Goal: Task Accomplishment & Management: Use online tool/utility

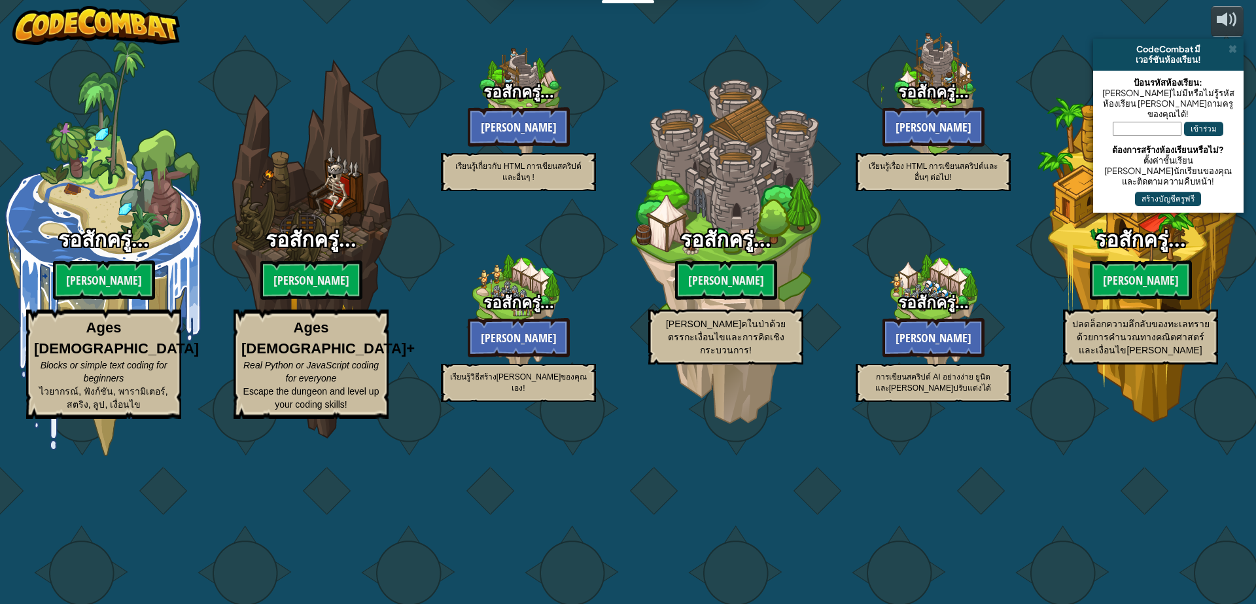
select select "th"
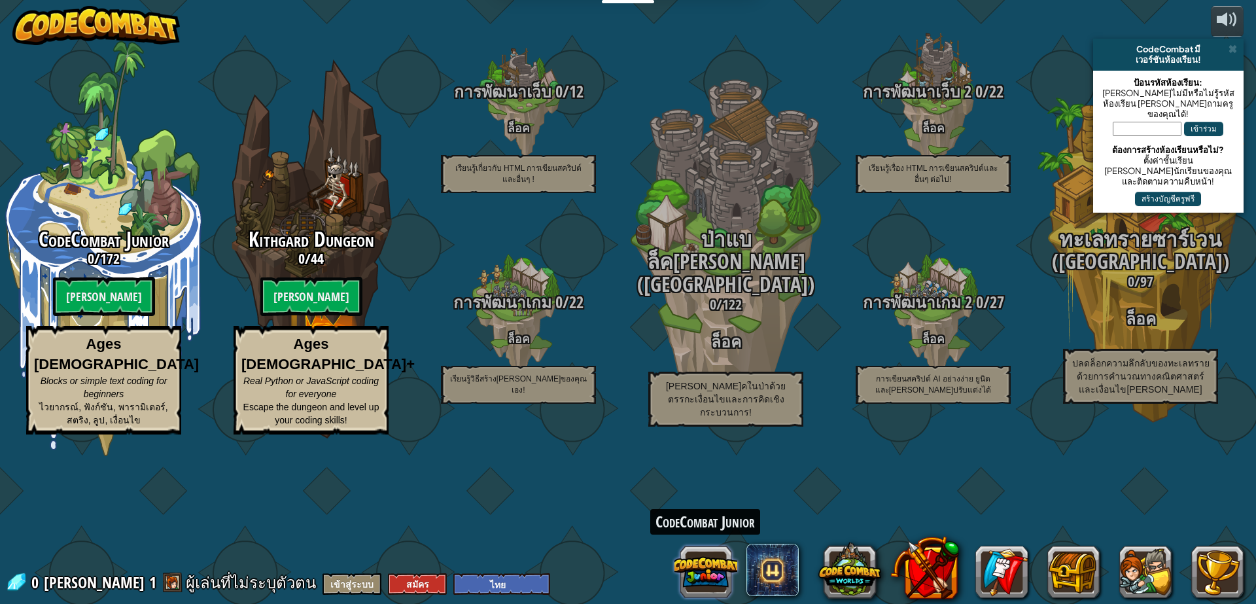
drag, startPoint x: 706, startPoint y: 561, endPoint x: 696, endPoint y: 560, distance: 9.8
click at [696, 560] on button at bounding box center [706, 571] width 63 height 63
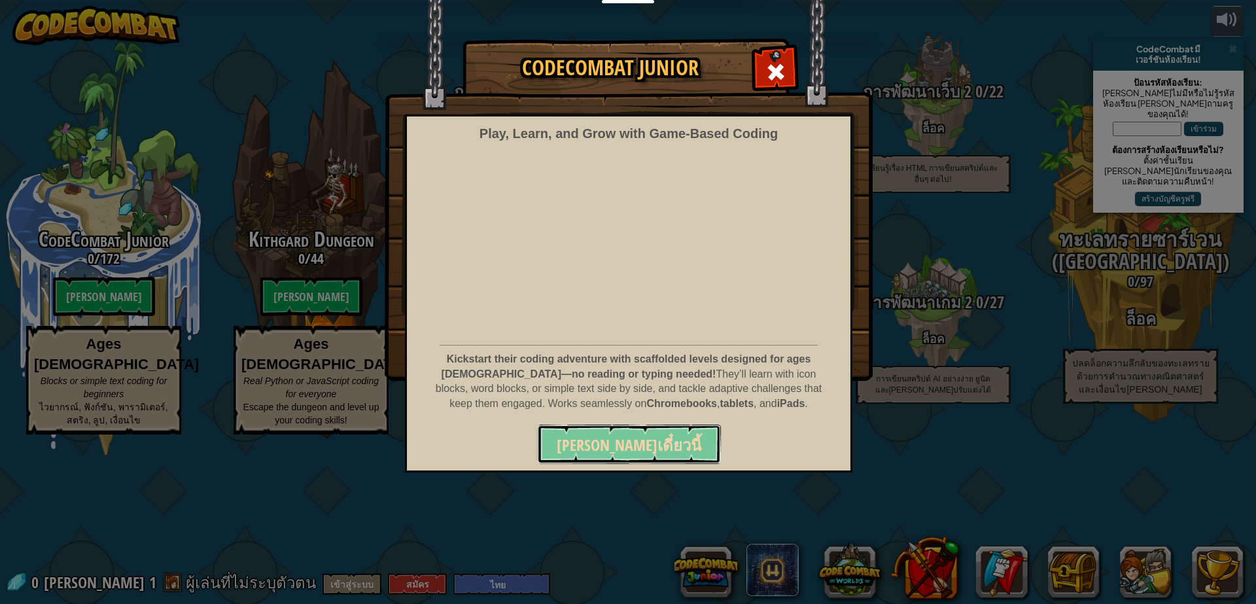
click at [647, 453] on span "เล่นเดี๋ยวนี้" at bounding box center [629, 444] width 145 height 21
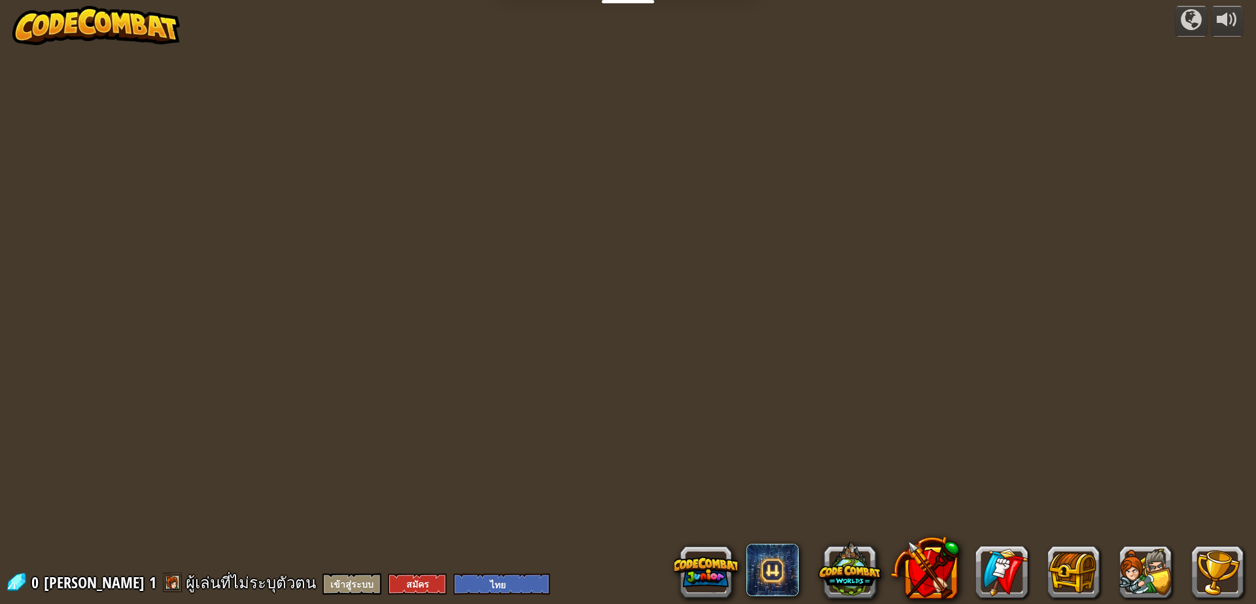
select select "th"
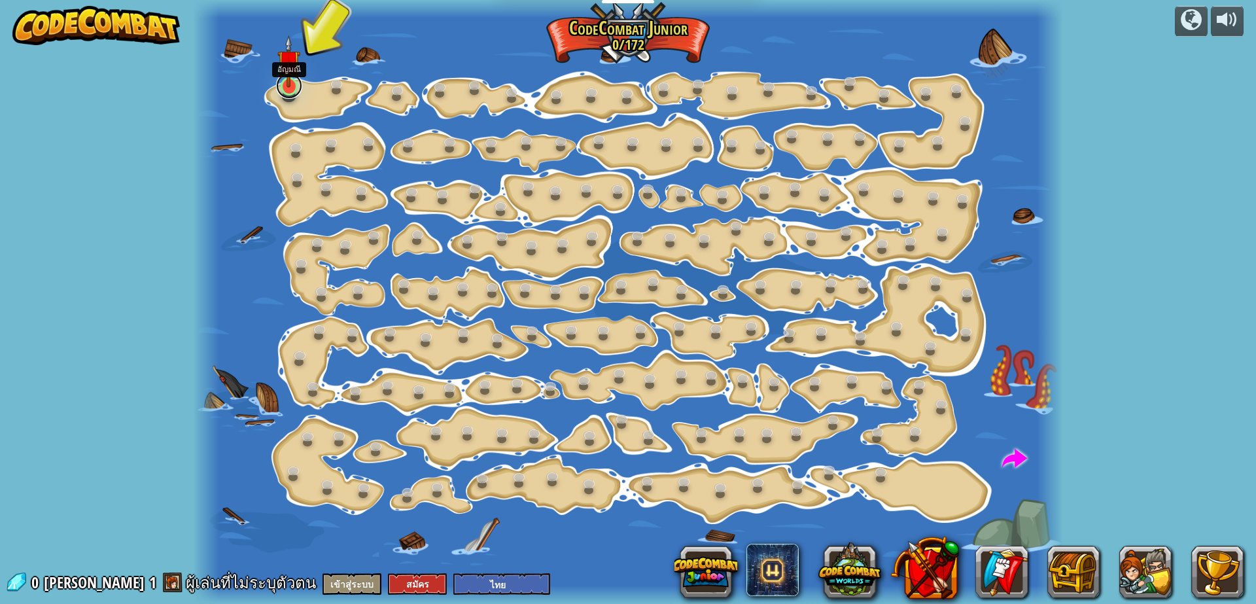
click at [292, 93] on link at bounding box center [289, 86] width 26 height 26
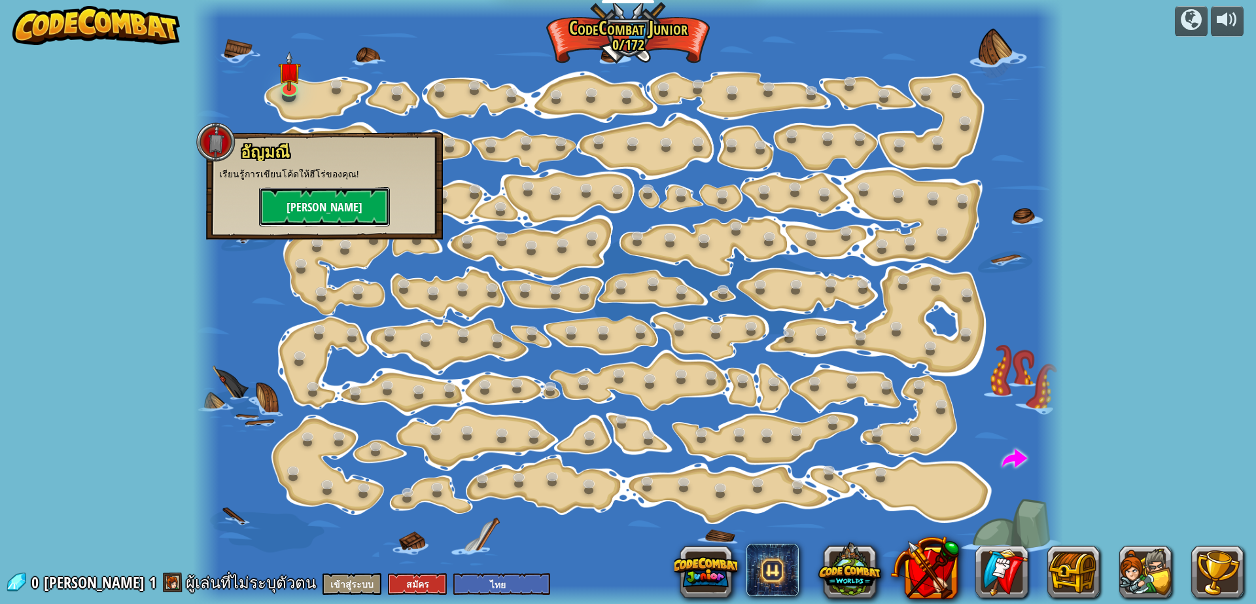
click at [345, 202] on button "[PERSON_NAME]" at bounding box center [324, 206] width 131 height 39
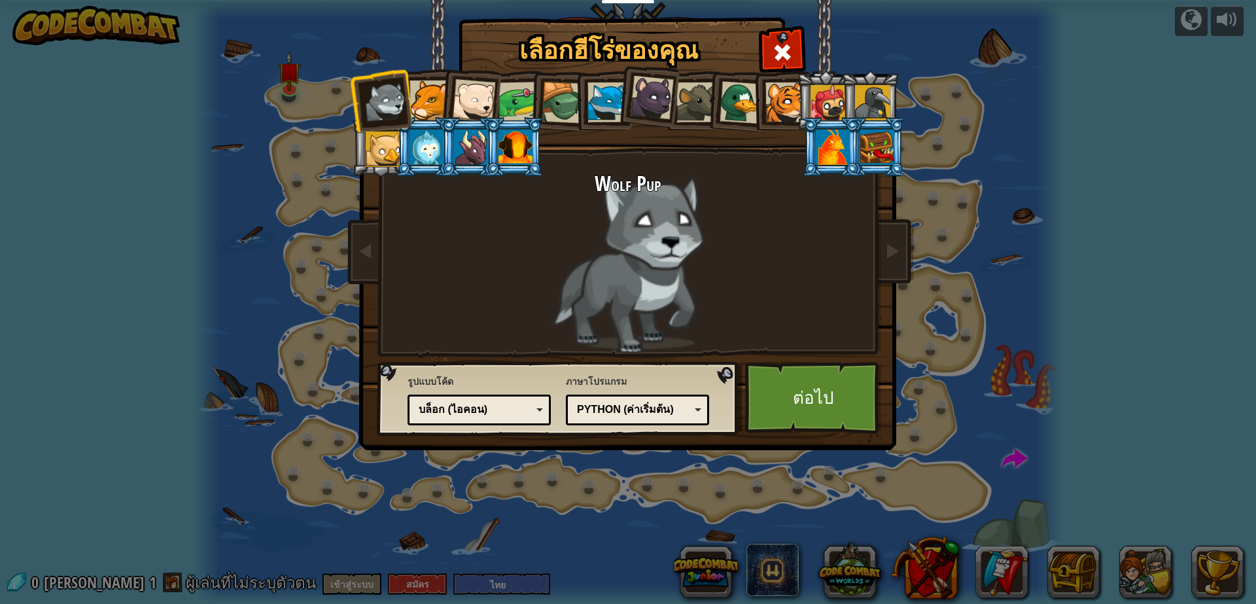
click at [791, 112] on div at bounding box center [786, 102] width 40 height 40
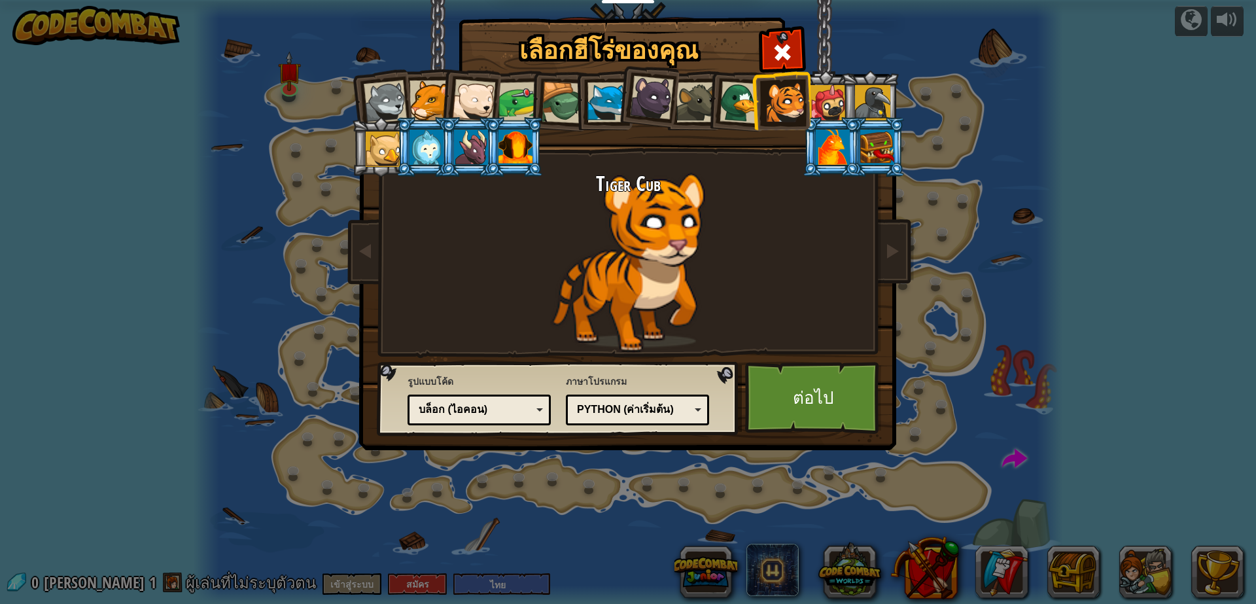
click at [652, 110] on div at bounding box center [652, 98] width 44 height 44
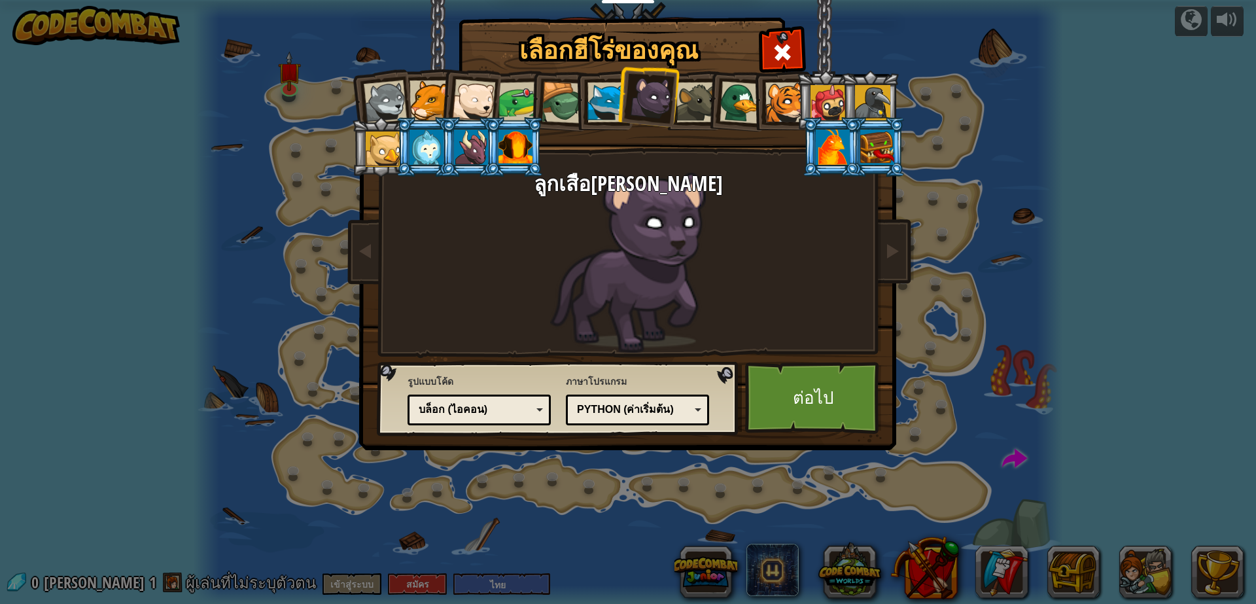
click at [788, 107] on div at bounding box center [786, 102] width 40 height 40
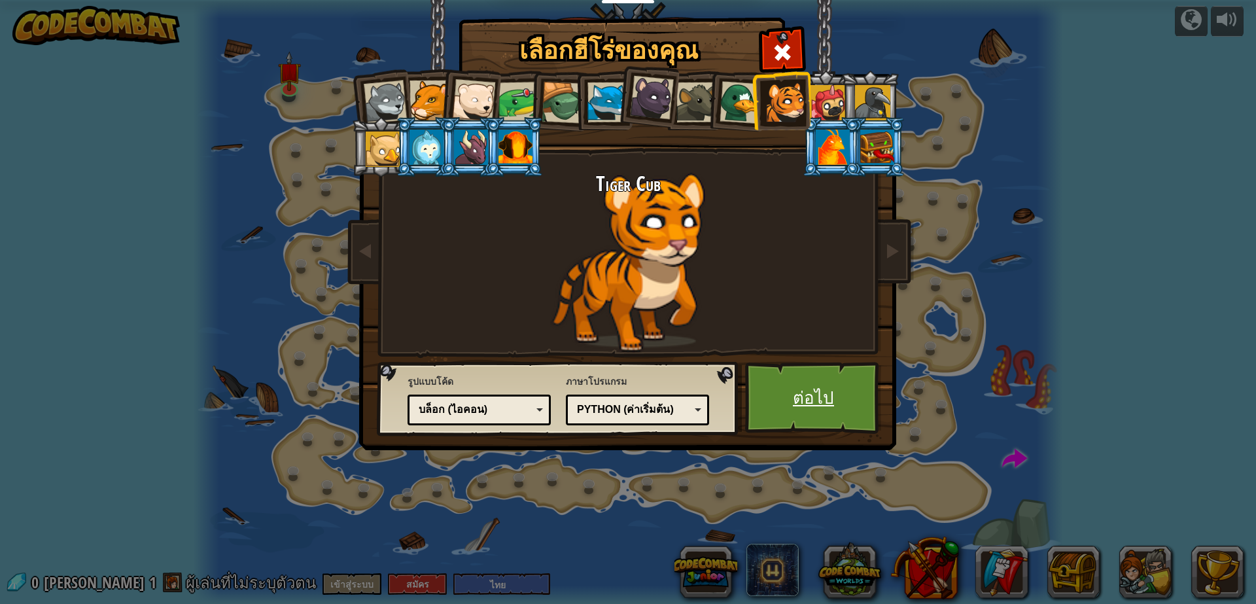
click at [836, 393] on link "ต่อไป" at bounding box center [813, 398] width 137 height 72
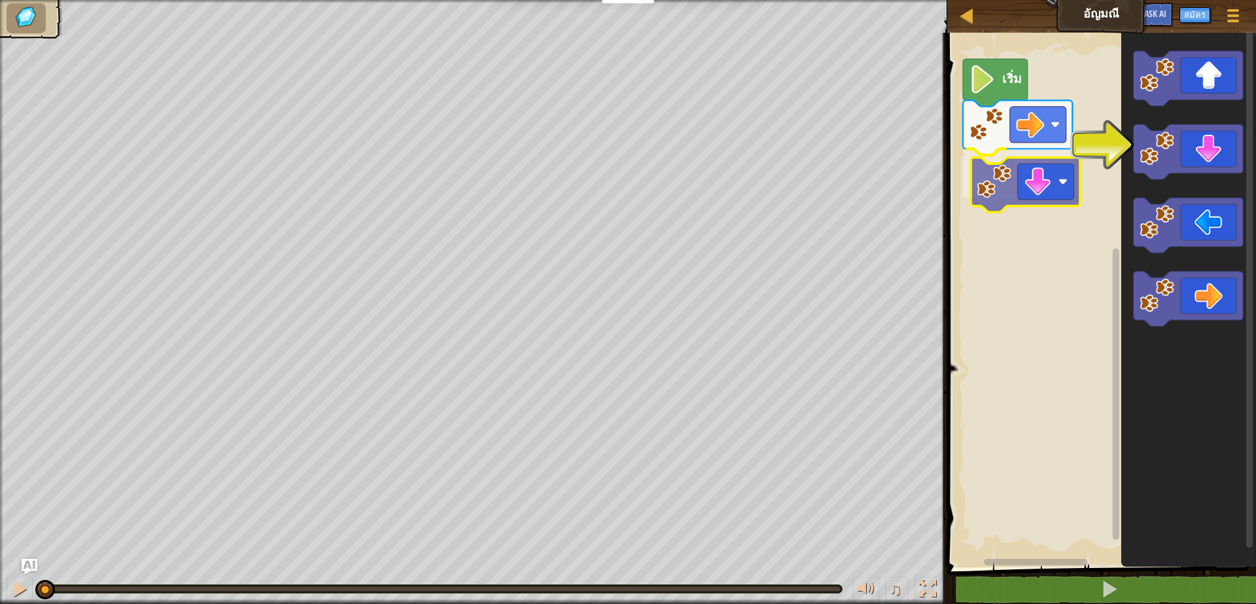
click at [1028, 193] on div "เริ่ม" at bounding box center [1099, 296] width 313 height 541
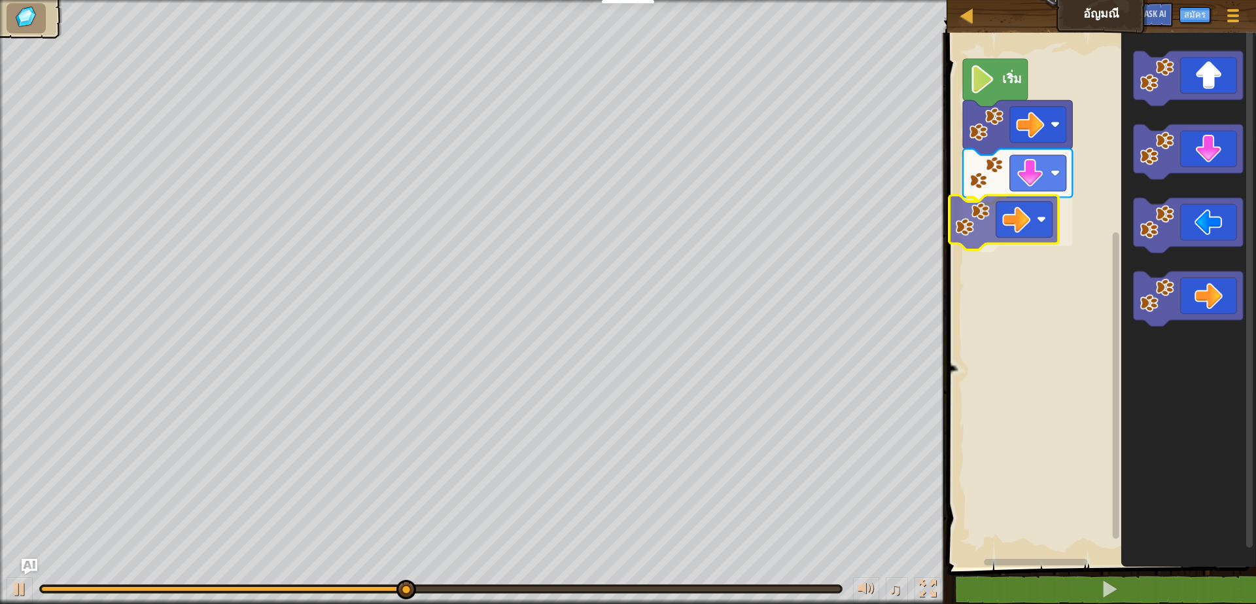
click at [1029, 225] on div "เริ่ม" at bounding box center [1099, 296] width 313 height 541
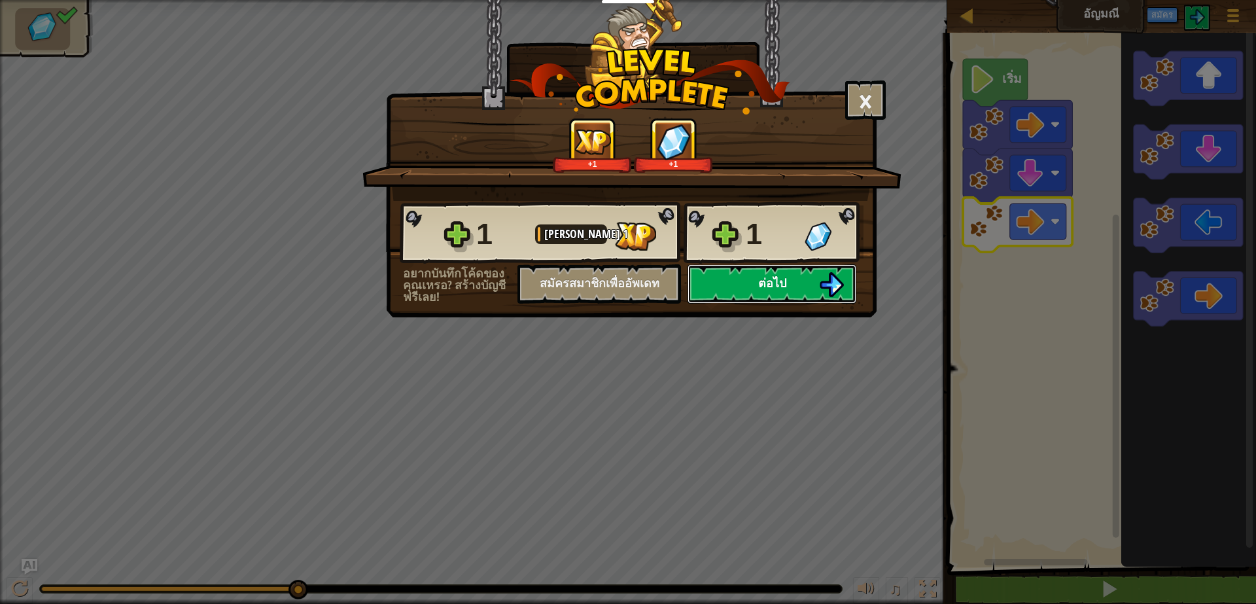
click at [804, 280] on button "ต่อไป" at bounding box center [772, 283] width 169 height 39
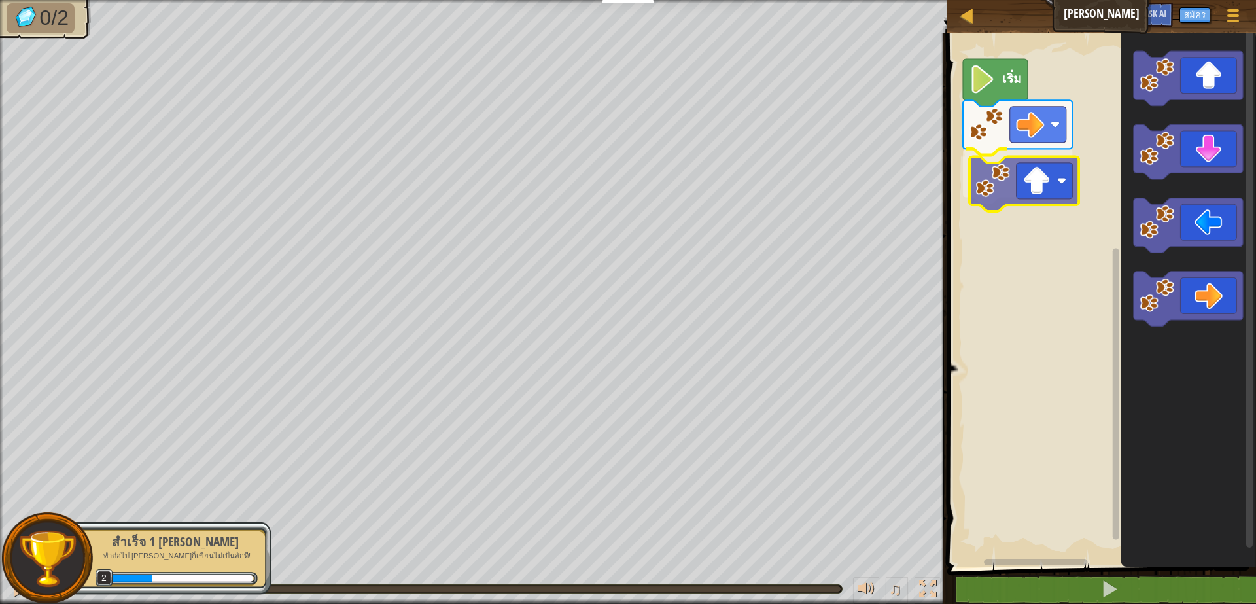
click at [1068, 194] on div "เริ่ม" at bounding box center [1099, 296] width 313 height 541
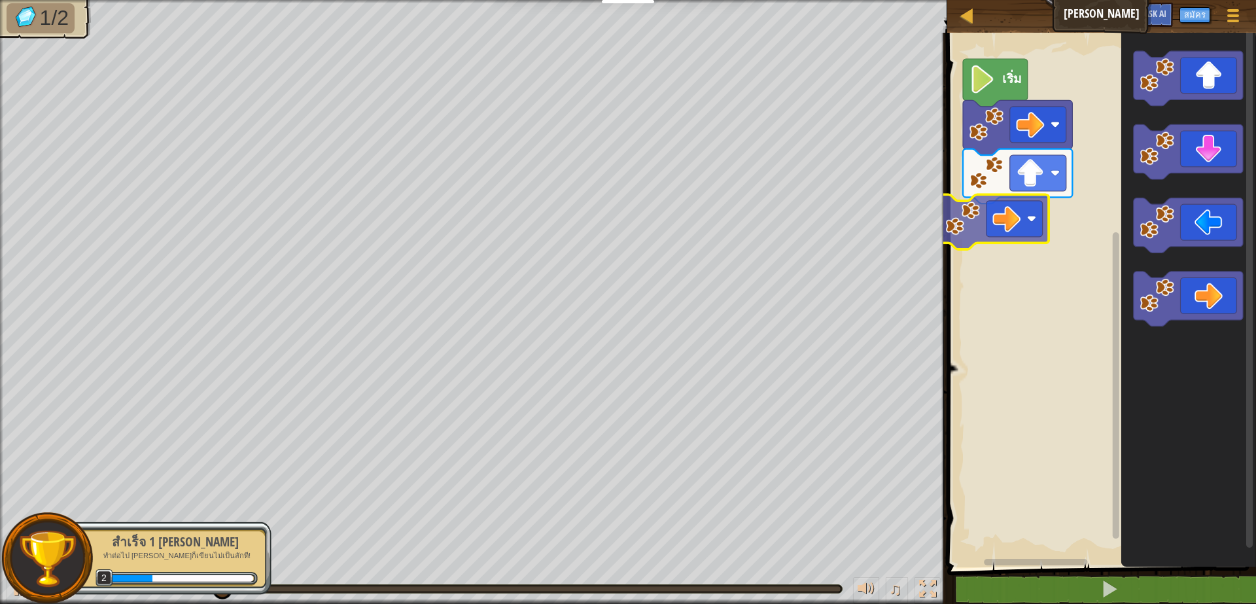
click at [1027, 221] on div "เริ่ม" at bounding box center [1099, 296] width 313 height 541
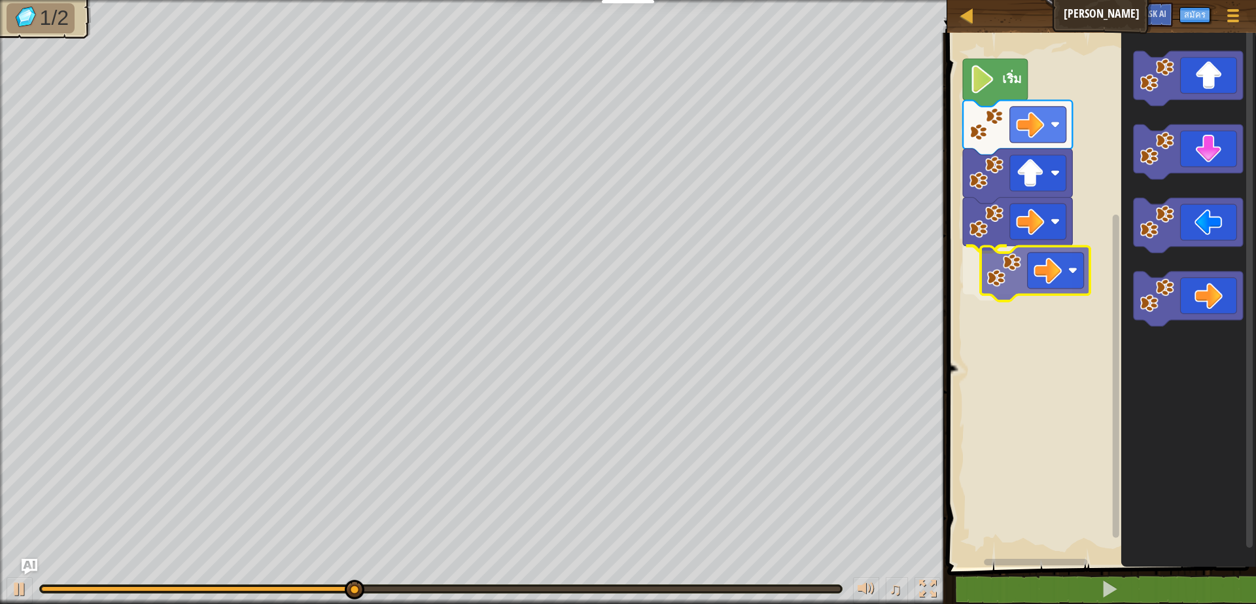
click at [1048, 260] on div "เริ่ม" at bounding box center [1099, 296] width 313 height 541
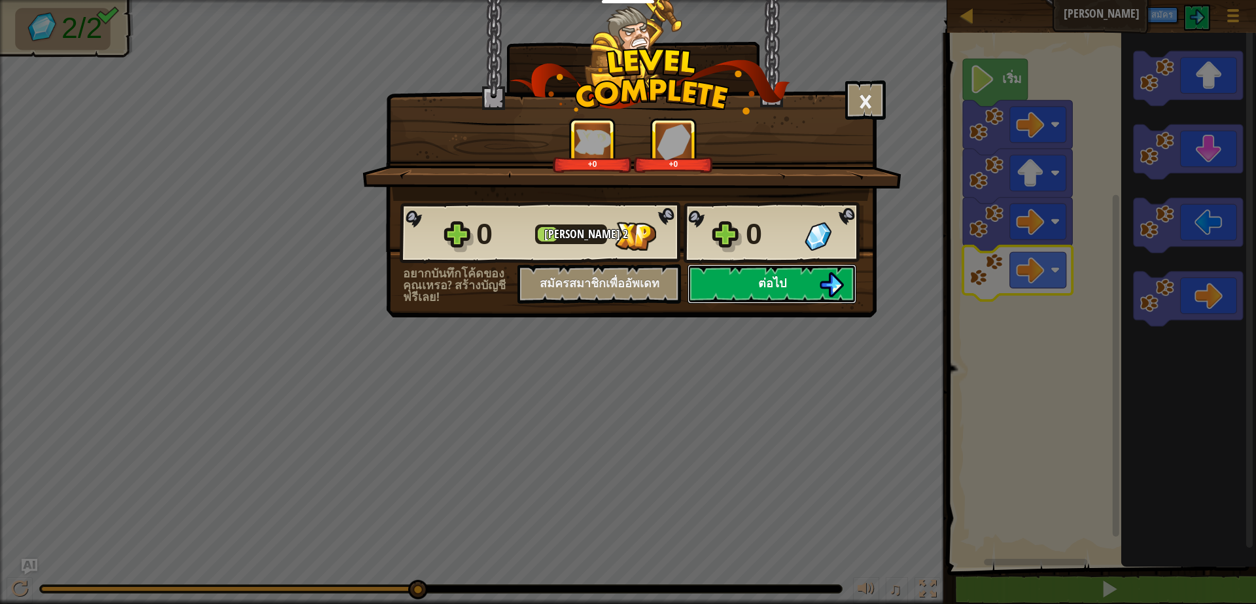
click at [796, 270] on button "ต่อไป" at bounding box center [772, 283] width 169 height 39
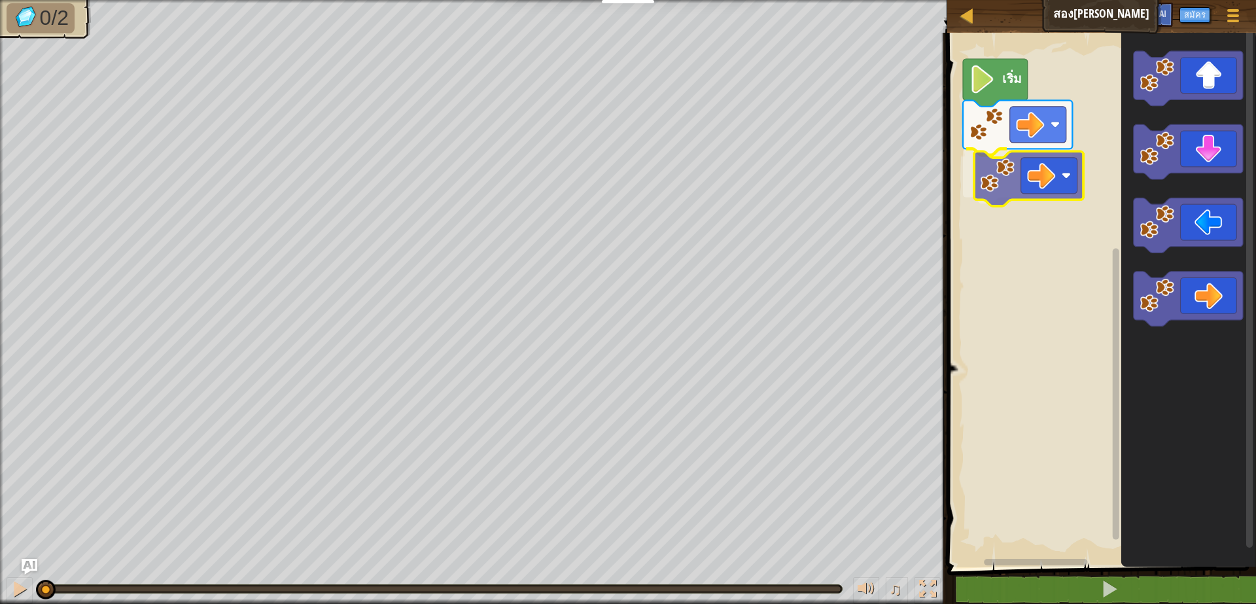
click at [1062, 196] on div "เริ่ม" at bounding box center [1099, 296] width 313 height 541
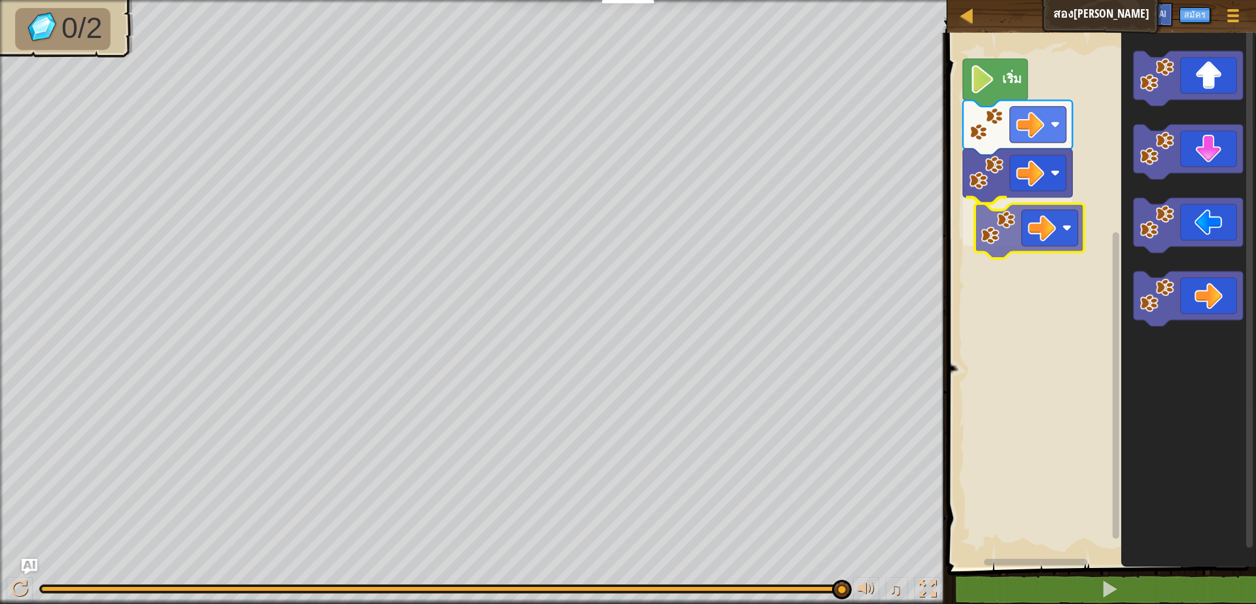
click at [1056, 237] on div "เริ่ม" at bounding box center [1099, 296] width 313 height 541
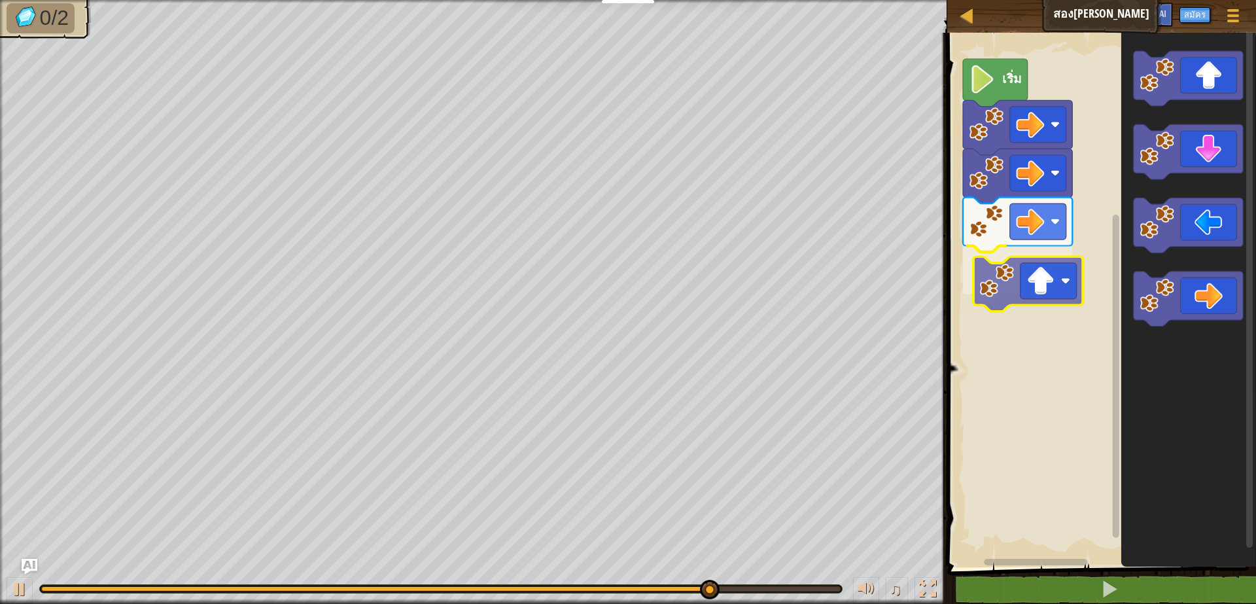
click at [1034, 278] on div "เริ่ม" at bounding box center [1099, 296] width 313 height 541
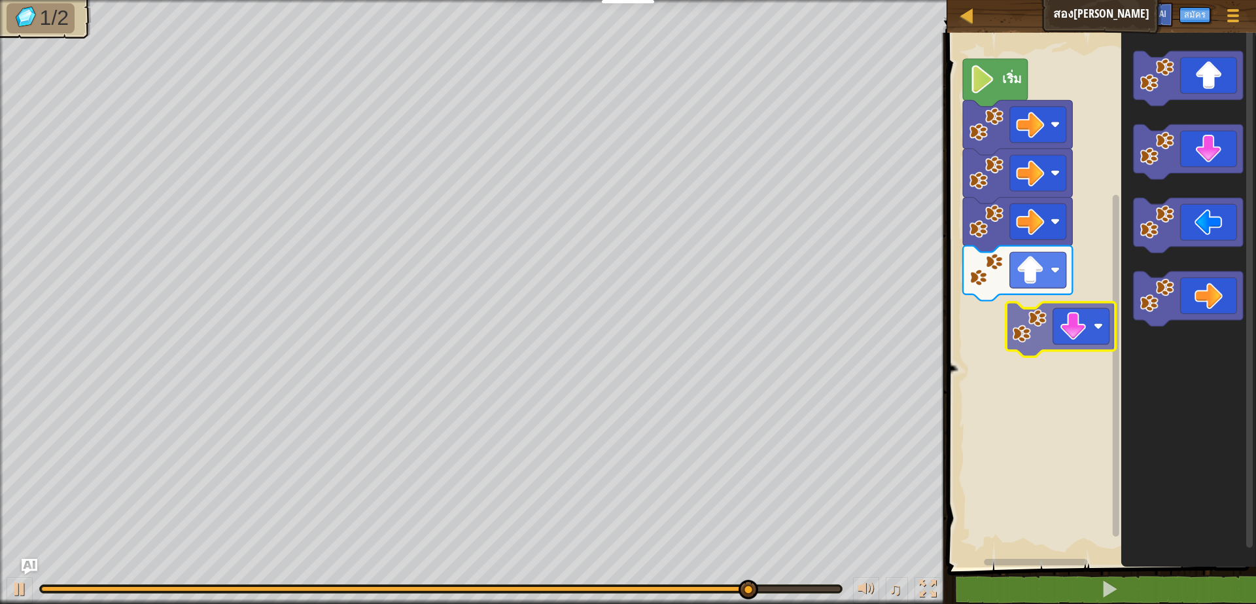
click at [1064, 340] on div "เริ่ม" at bounding box center [1099, 296] width 313 height 541
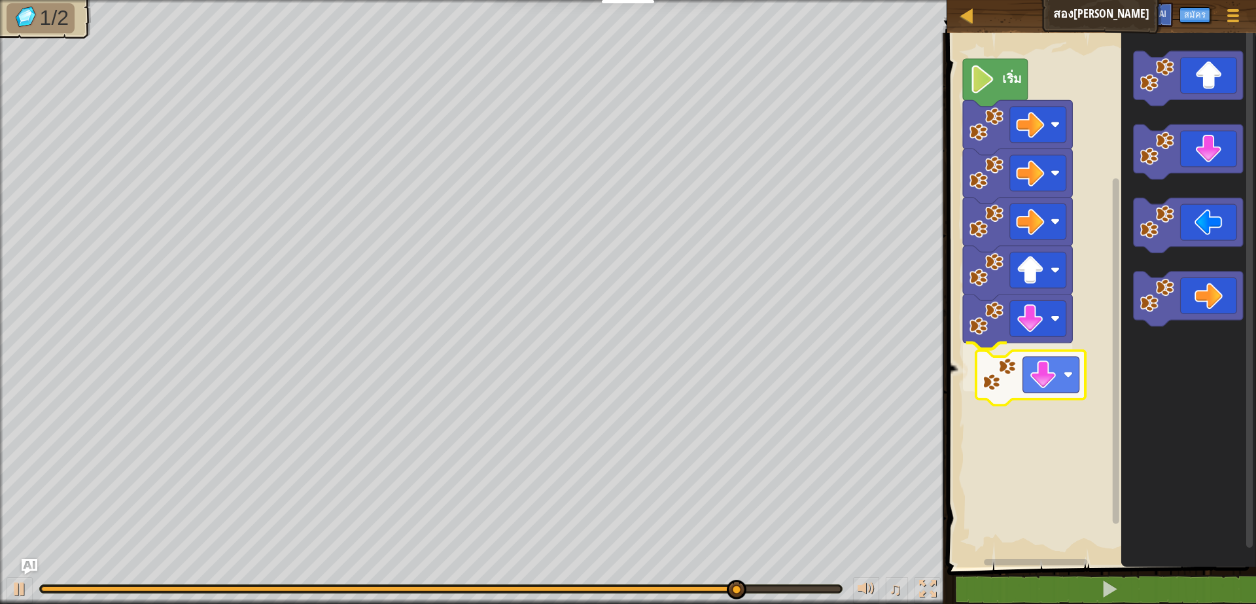
click at [1038, 387] on div "เริ่ม" at bounding box center [1099, 296] width 313 height 541
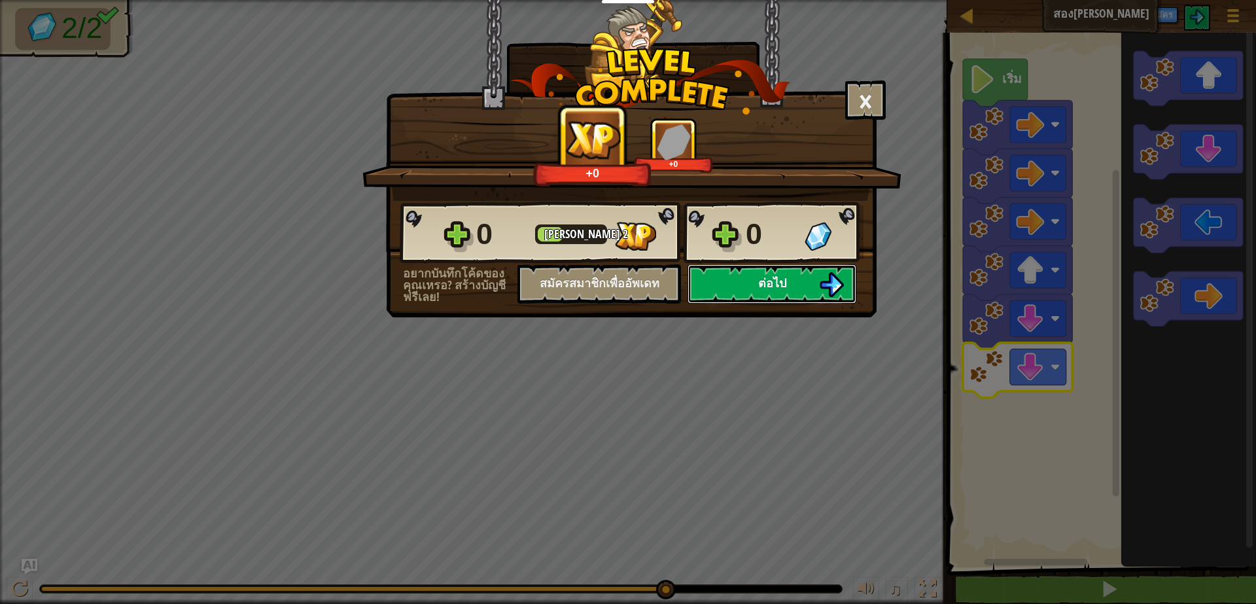
click at [830, 278] on img at bounding box center [831, 284] width 25 height 25
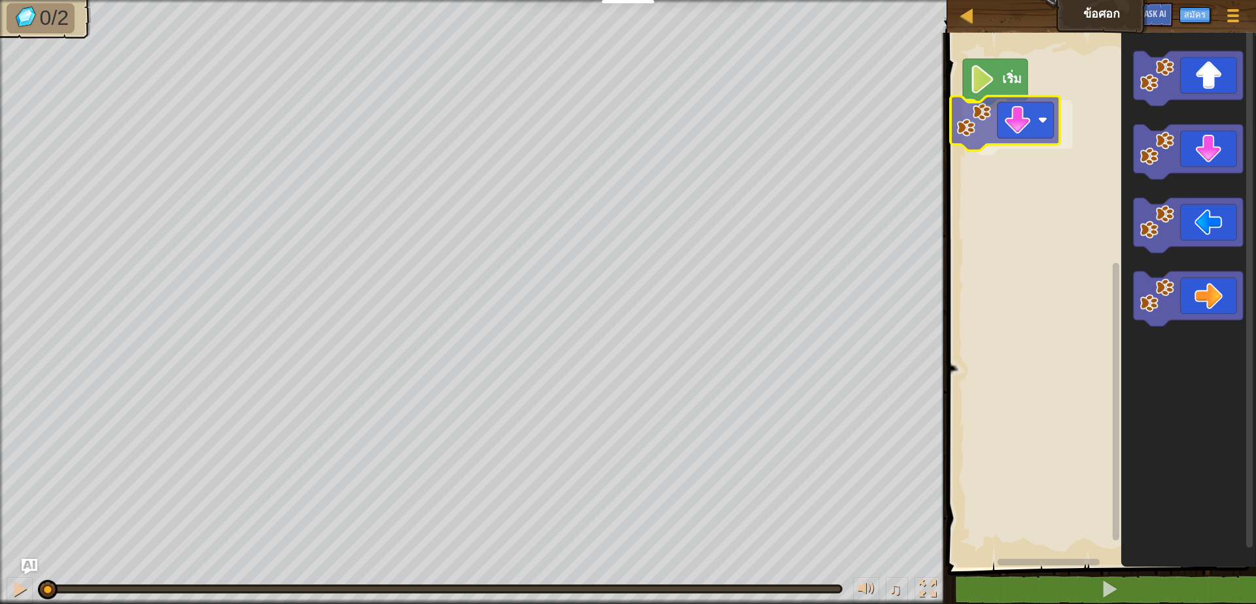
click at [1031, 129] on div "เริ่ม" at bounding box center [1099, 296] width 313 height 541
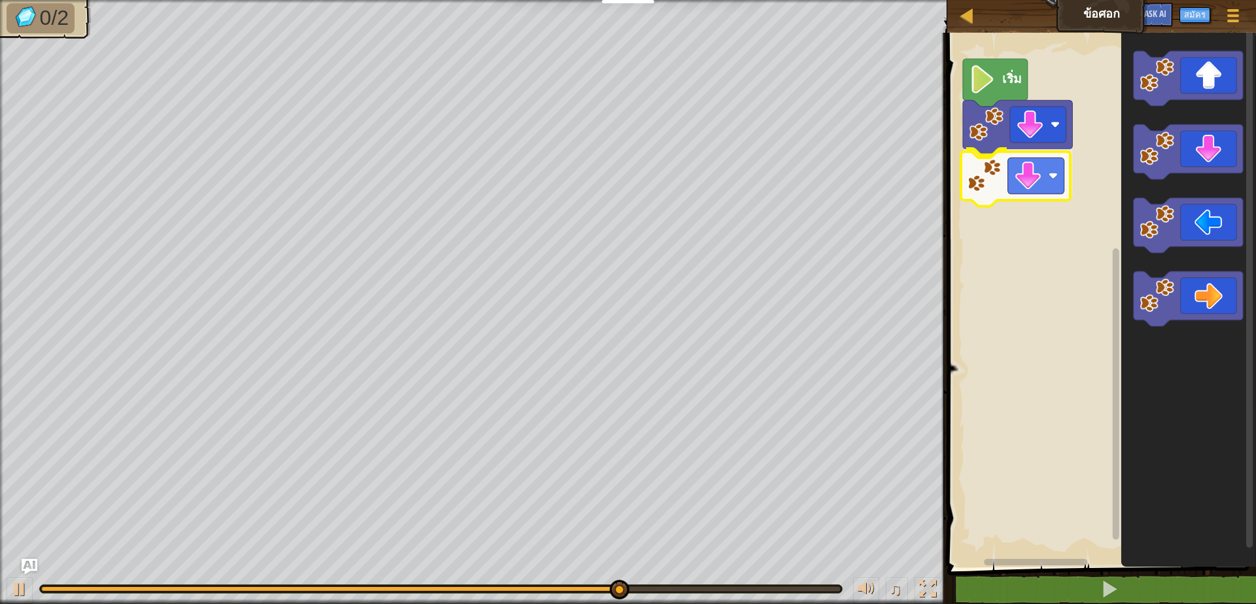
click at [1038, 184] on div "เริ่ม" at bounding box center [1099, 296] width 313 height 541
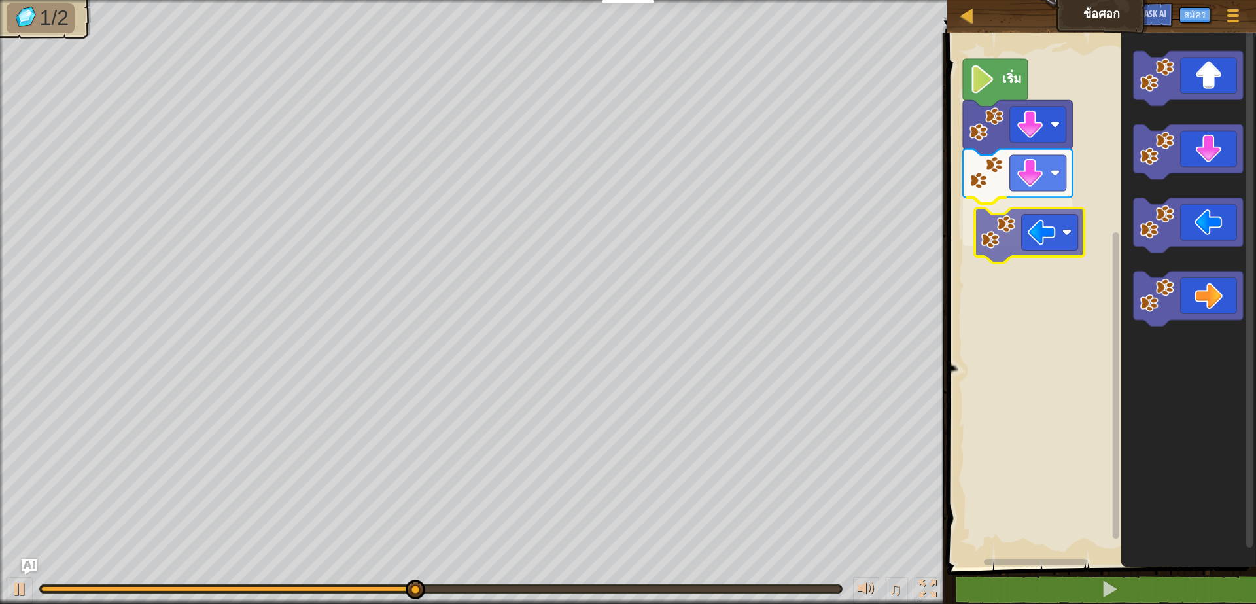
click at [1056, 236] on div "เริ่ม" at bounding box center [1099, 296] width 313 height 541
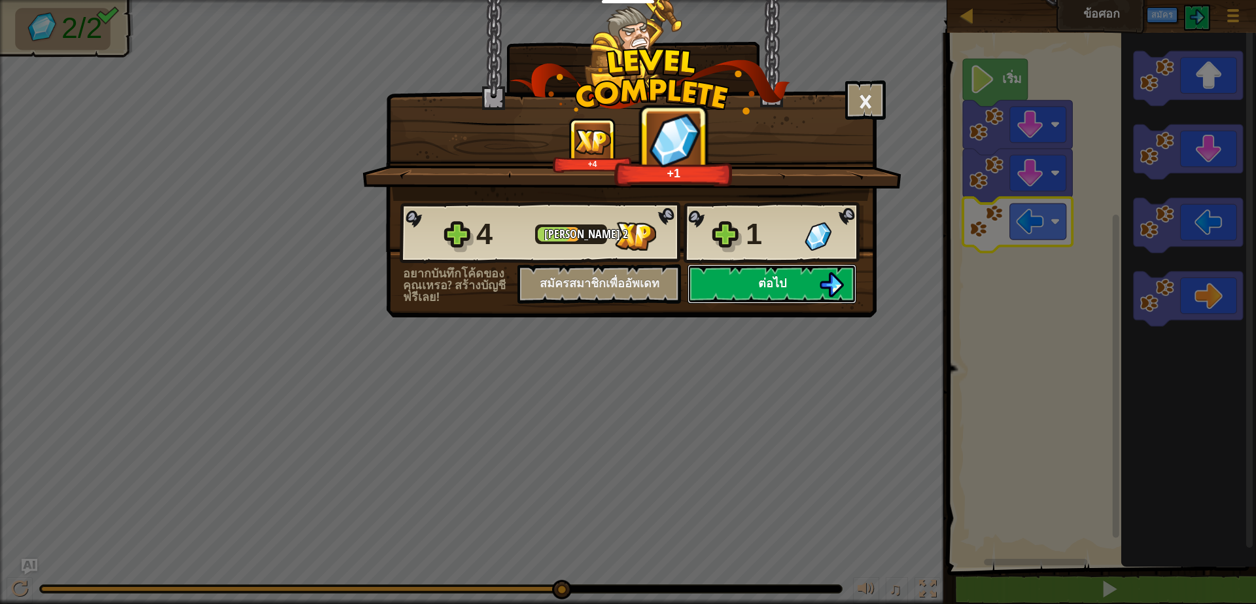
click at [817, 285] on button "ต่อไป" at bounding box center [772, 283] width 169 height 39
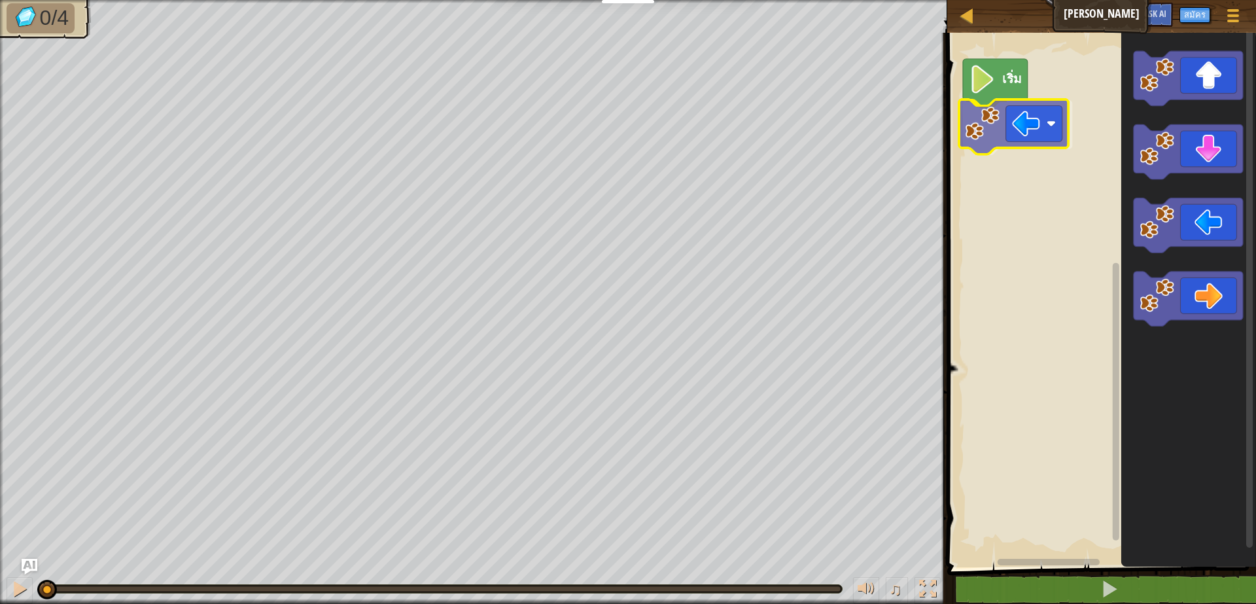
click at [1037, 122] on div "เริ่ม" at bounding box center [1099, 296] width 313 height 541
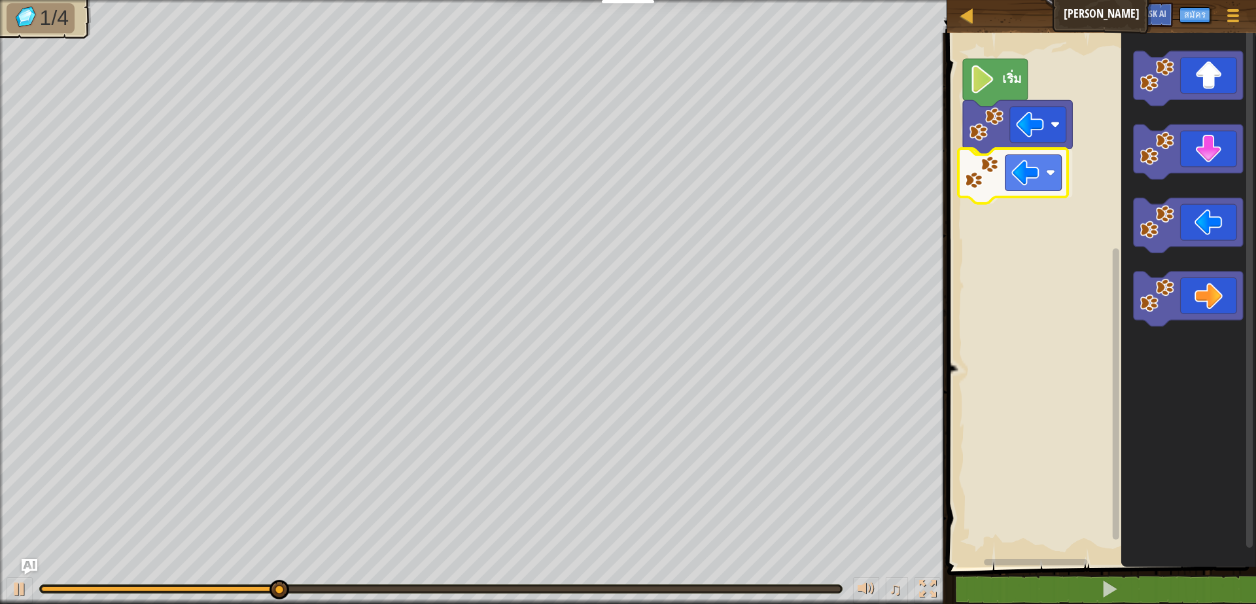
click at [1054, 172] on div "เริ่ม" at bounding box center [1099, 296] width 313 height 541
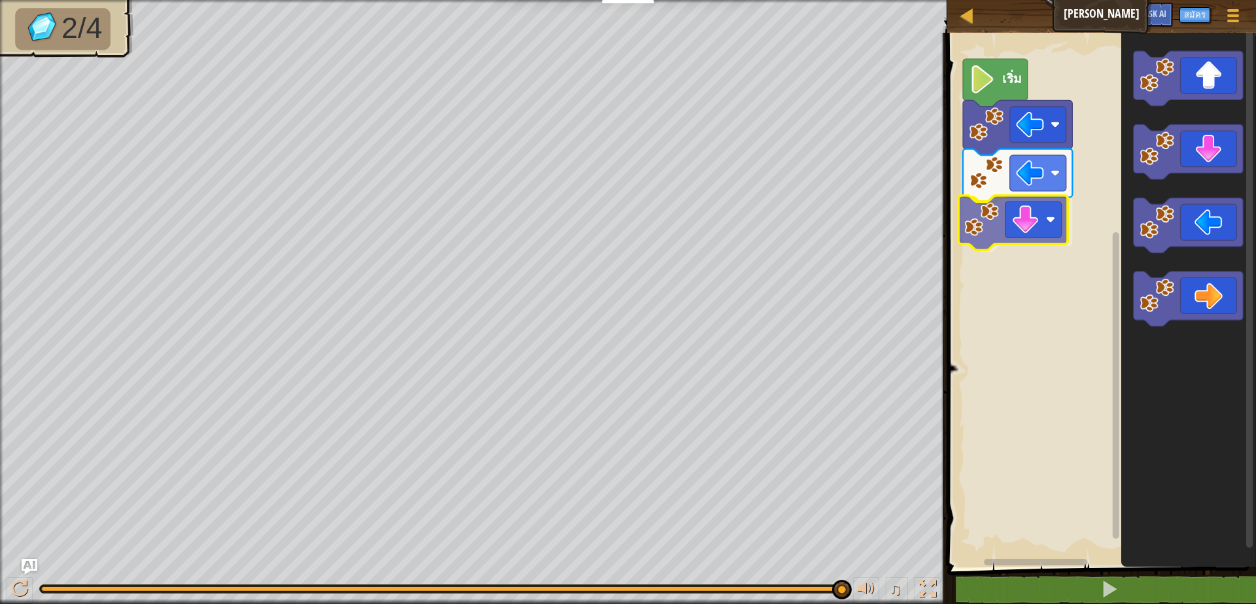
click at [1015, 224] on div "เริ่ม" at bounding box center [1099, 296] width 313 height 541
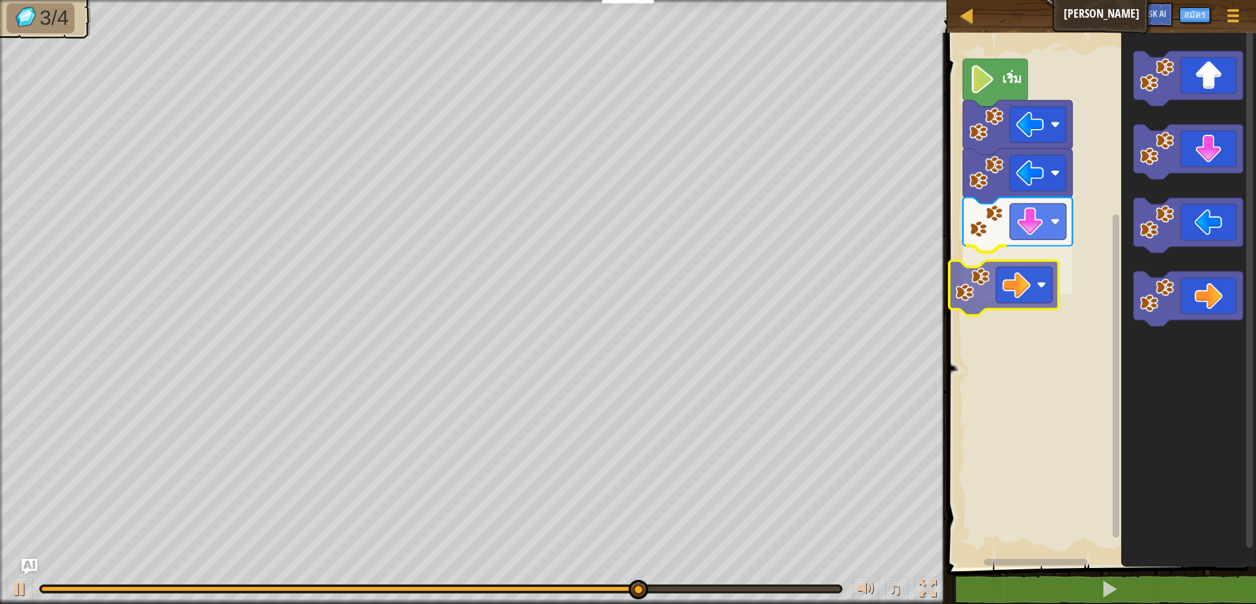
click at [1035, 279] on div "เริ่ม" at bounding box center [1099, 296] width 313 height 541
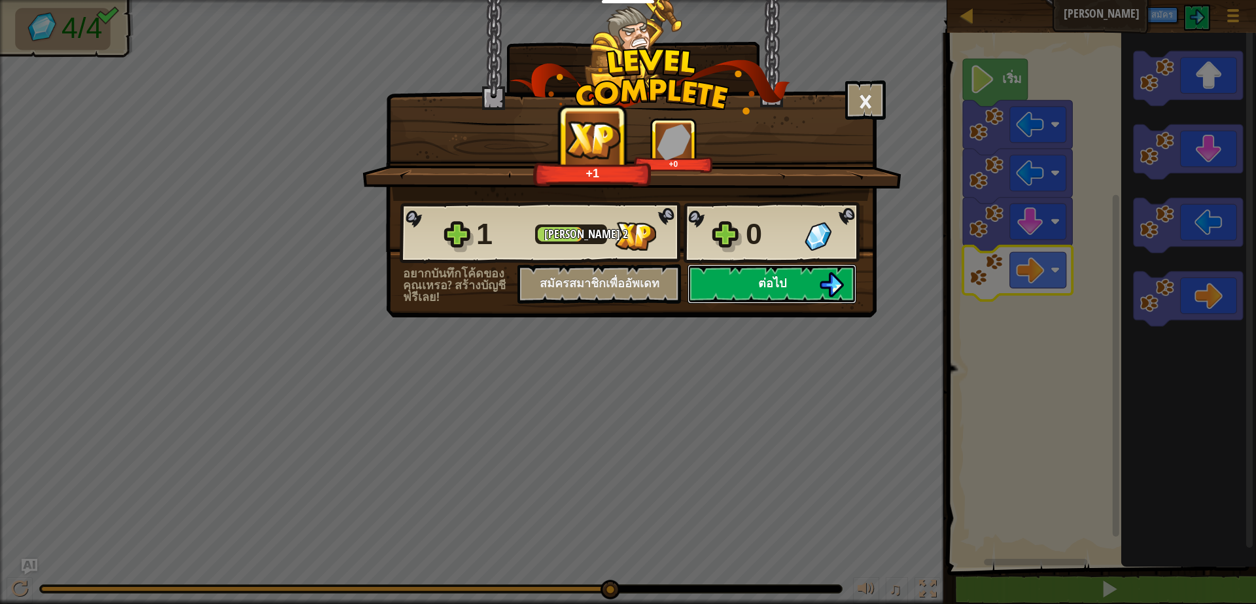
click at [795, 282] on button "ต่อไป" at bounding box center [772, 283] width 169 height 39
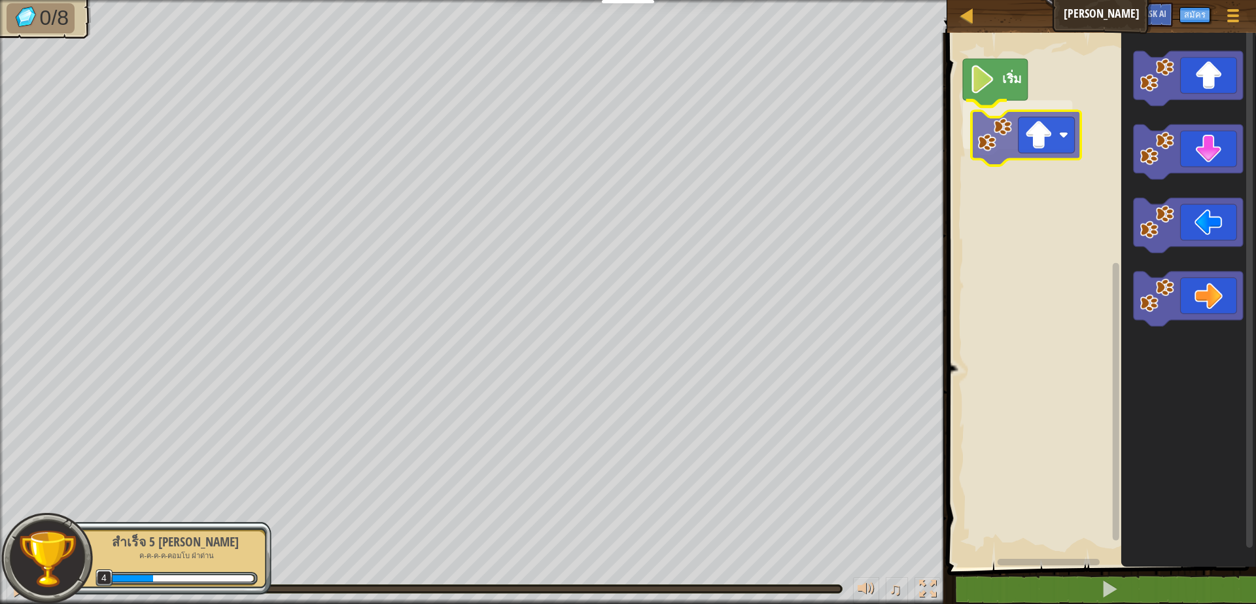
click at [1022, 143] on div "เริ่ม" at bounding box center [1099, 296] width 313 height 541
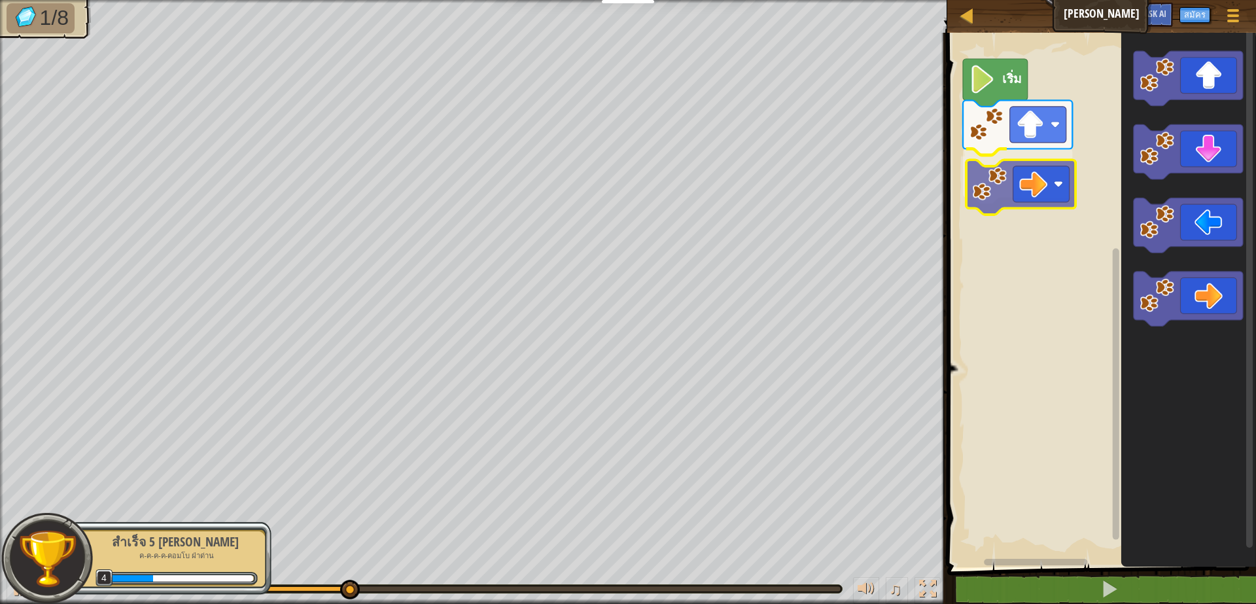
click at [1035, 183] on div "เริ่ม" at bounding box center [1099, 296] width 313 height 541
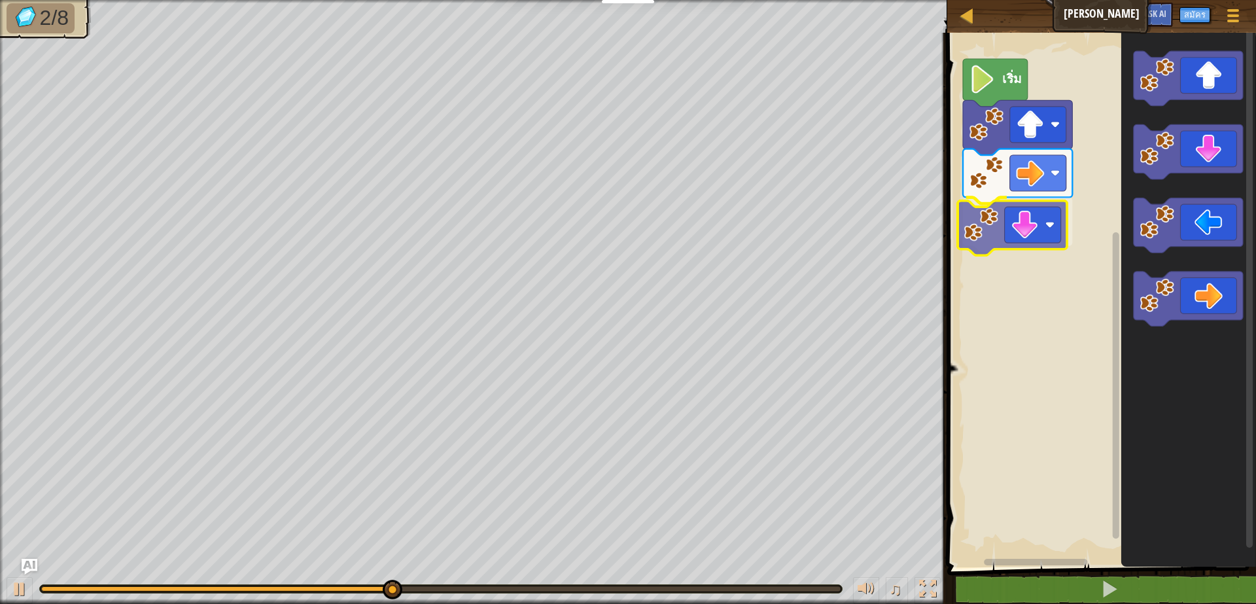
click at [1021, 243] on div "เริ่ม" at bounding box center [1099, 296] width 313 height 541
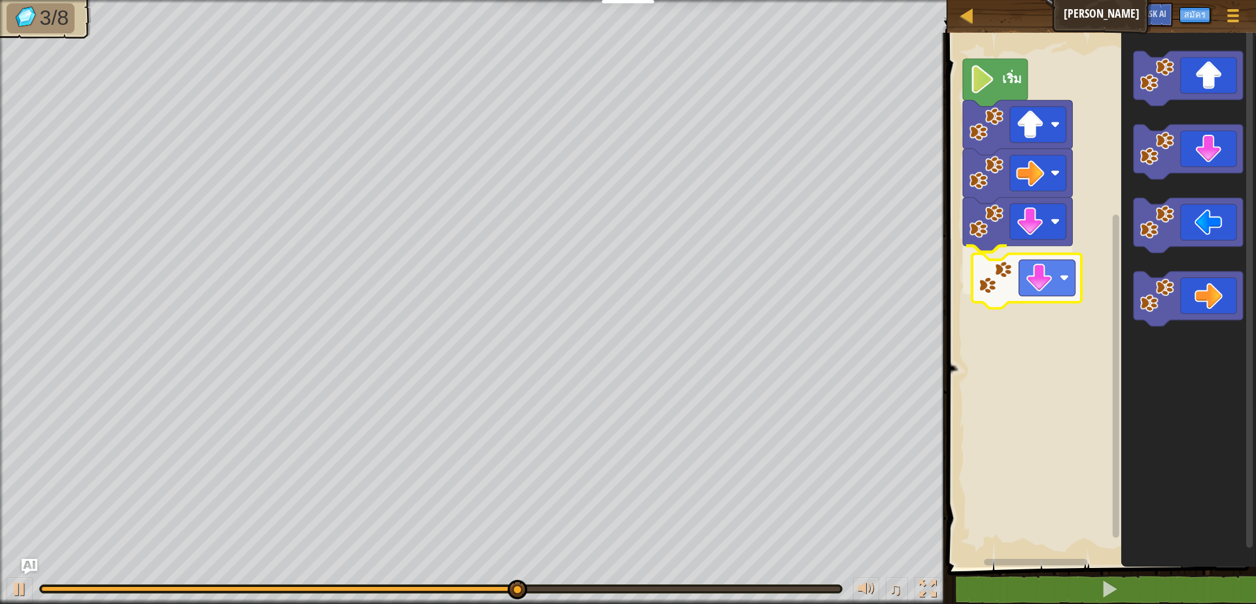
click at [1027, 296] on div "เริ่ม" at bounding box center [1099, 296] width 313 height 541
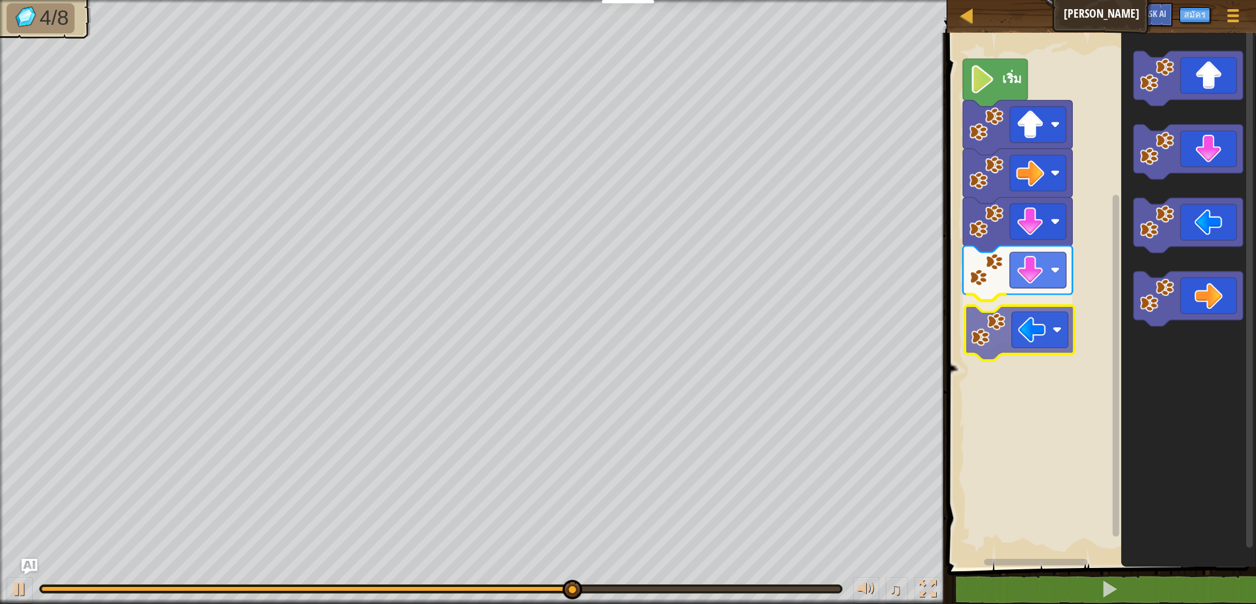
click at [1021, 353] on div "เริ่ม" at bounding box center [1099, 296] width 313 height 541
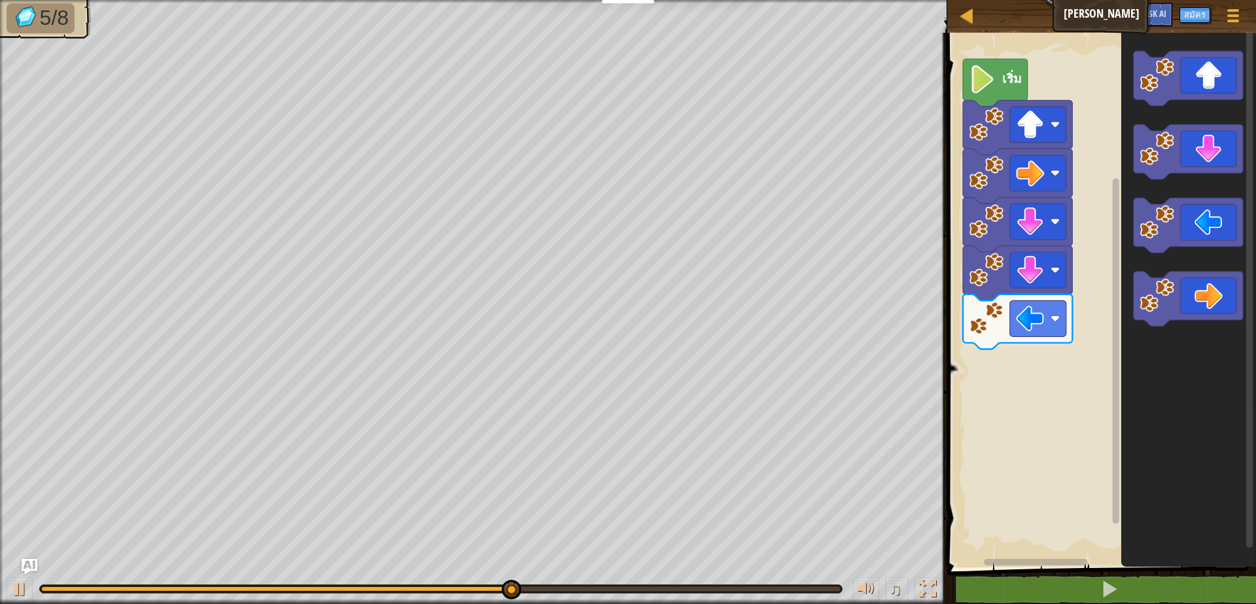
click at [1102, 347] on div "เริ่ม" at bounding box center [1099, 296] width 313 height 541
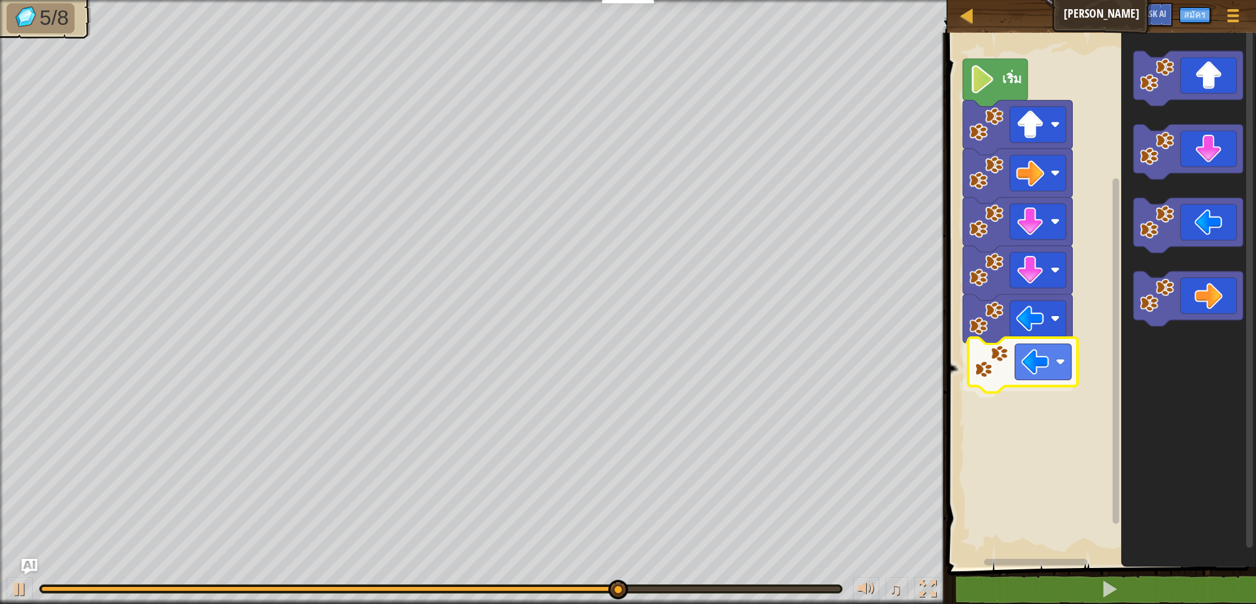
click at [1002, 388] on div "เริ่ม" at bounding box center [1099, 296] width 313 height 541
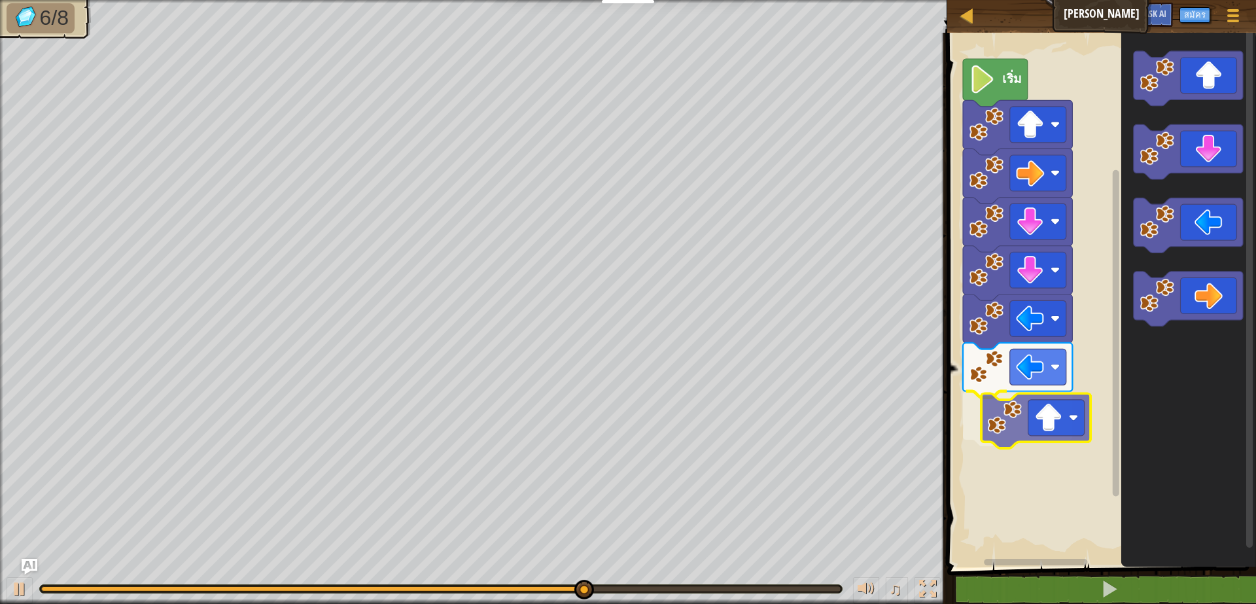
click at [1061, 431] on div "เริ่ม" at bounding box center [1099, 296] width 313 height 541
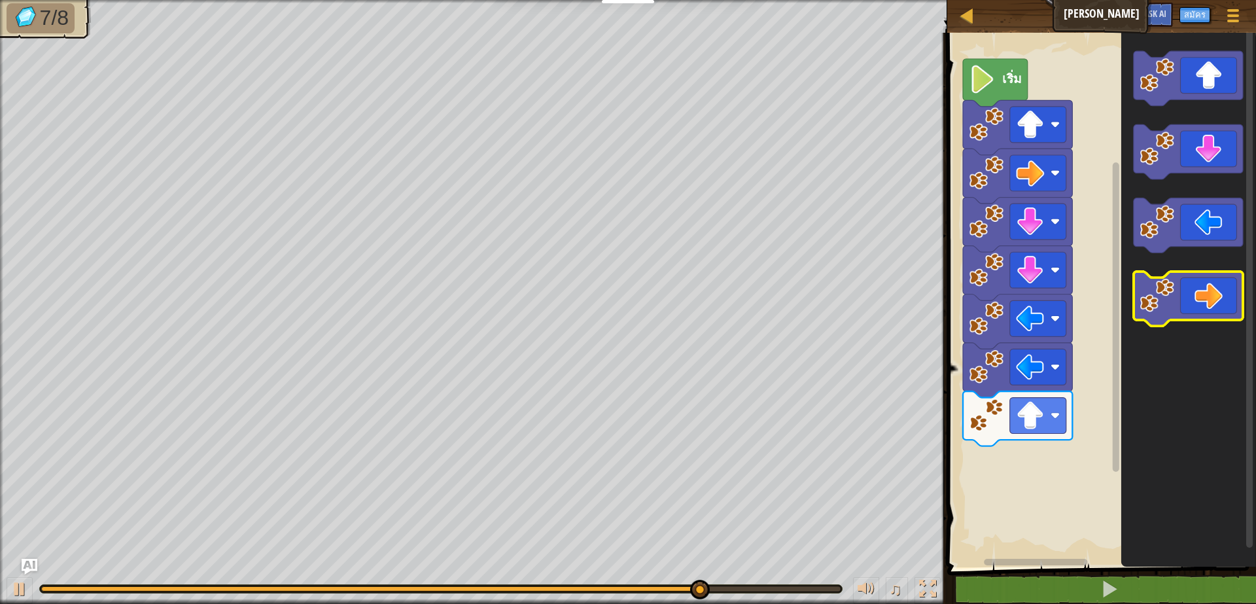
click at [1190, 230] on g "พื้นที่ทำงาน Blockly" at bounding box center [1188, 188] width 109 height 275
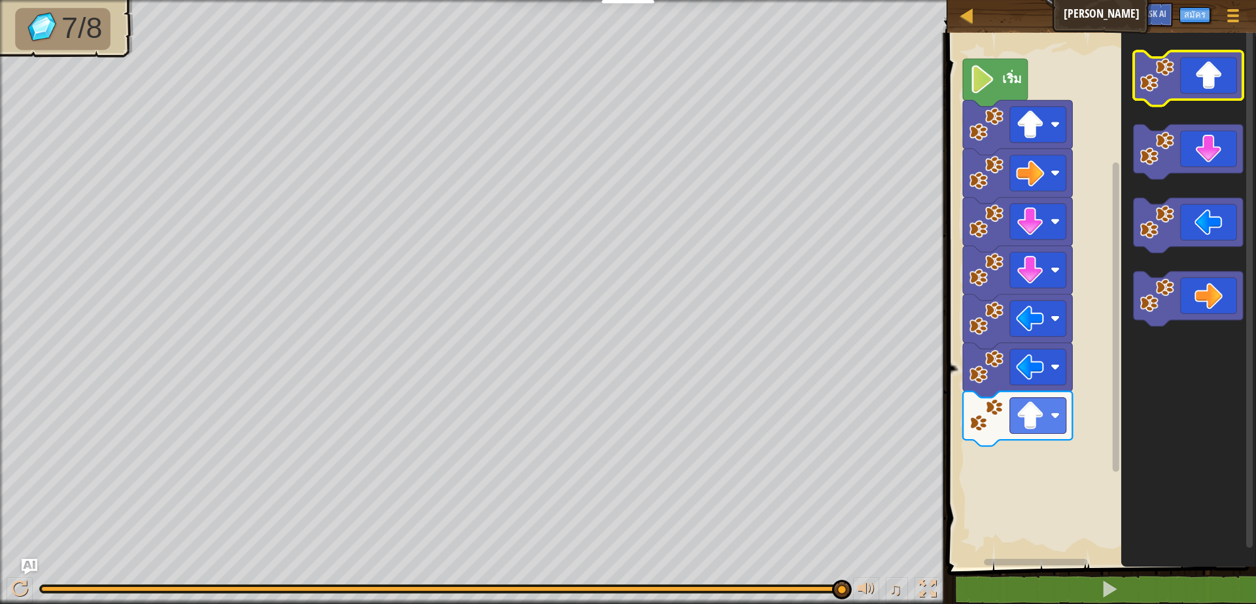
click at [1189, 92] on icon "พื้นที่ทำงาน Blockly" at bounding box center [1188, 78] width 109 height 55
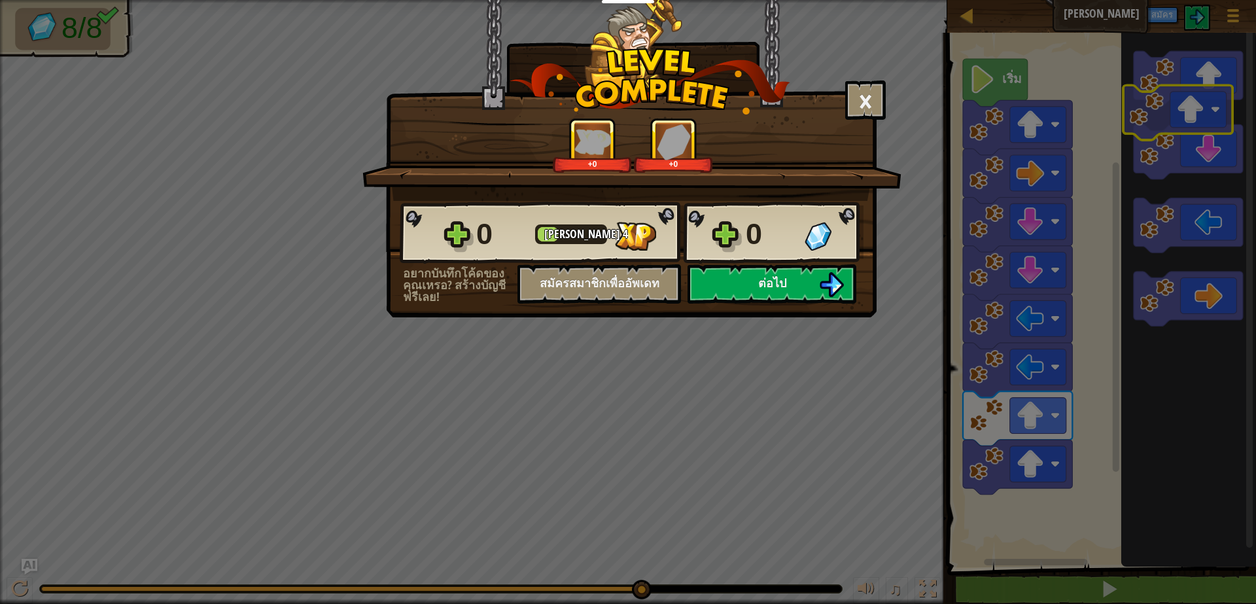
click at [1180, 1] on body "นักการศึกษา สร้างบัญชีฟรี โซลูชั่นสำหรับโรงเรียนและเขต ดูเครื่องมือสำหรับครู กา…" at bounding box center [628, 0] width 1256 height 1
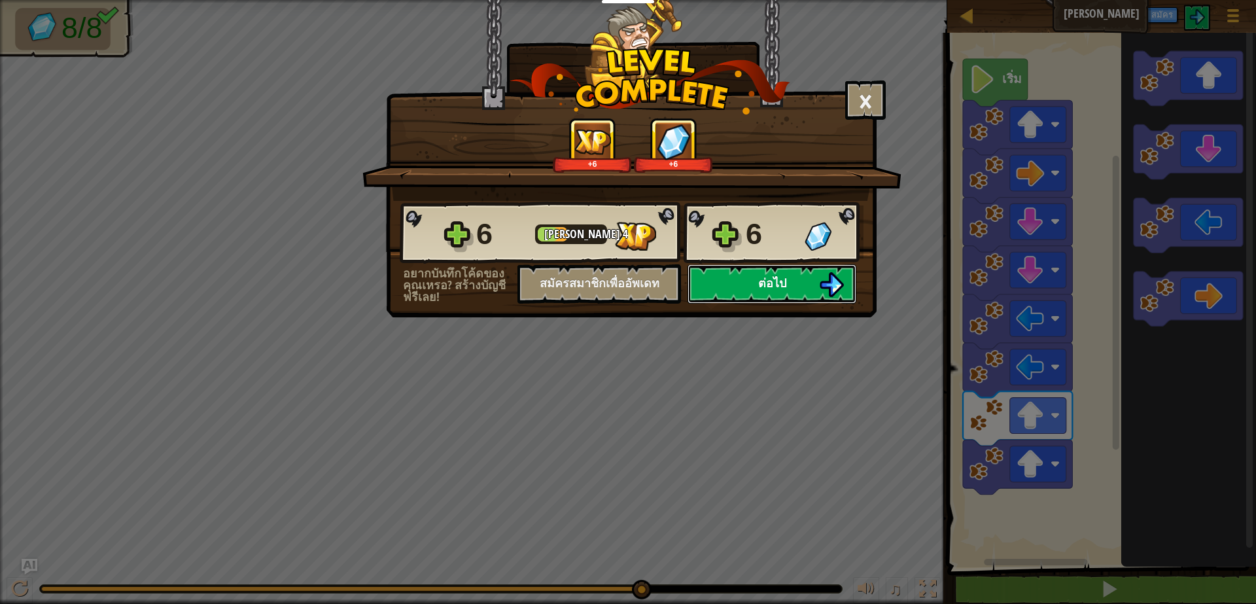
click at [798, 265] on button "ต่อไป" at bounding box center [772, 283] width 169 height 39
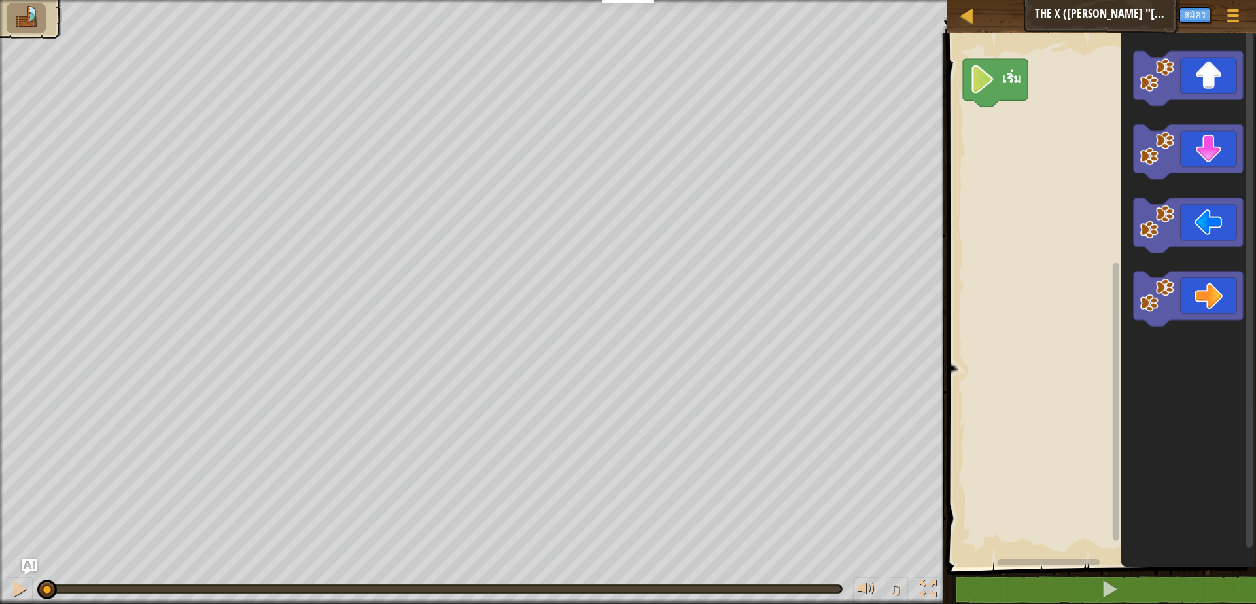
click at [1162, 103] on icon "พื้นที่ทำงาน Blockly" at bounding box center [1188, 78] width 109 height 55
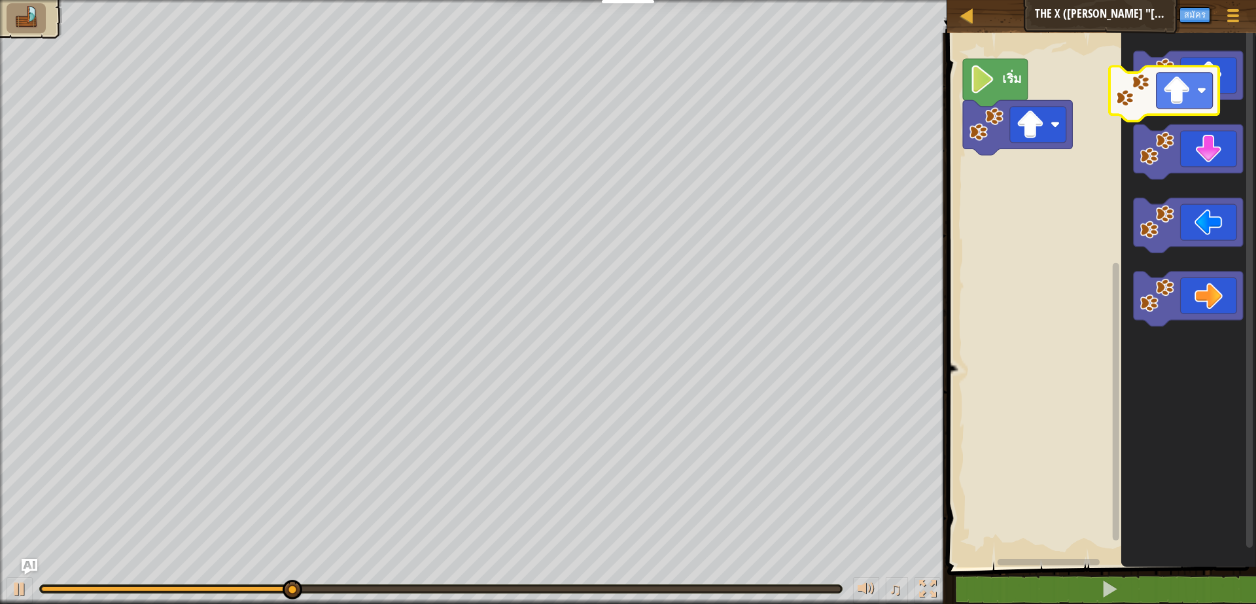
click at [1155, 100] on icon "พื้นที่ทำงาน Blockly" at bounding box center [1188, 78] width 109 height 55
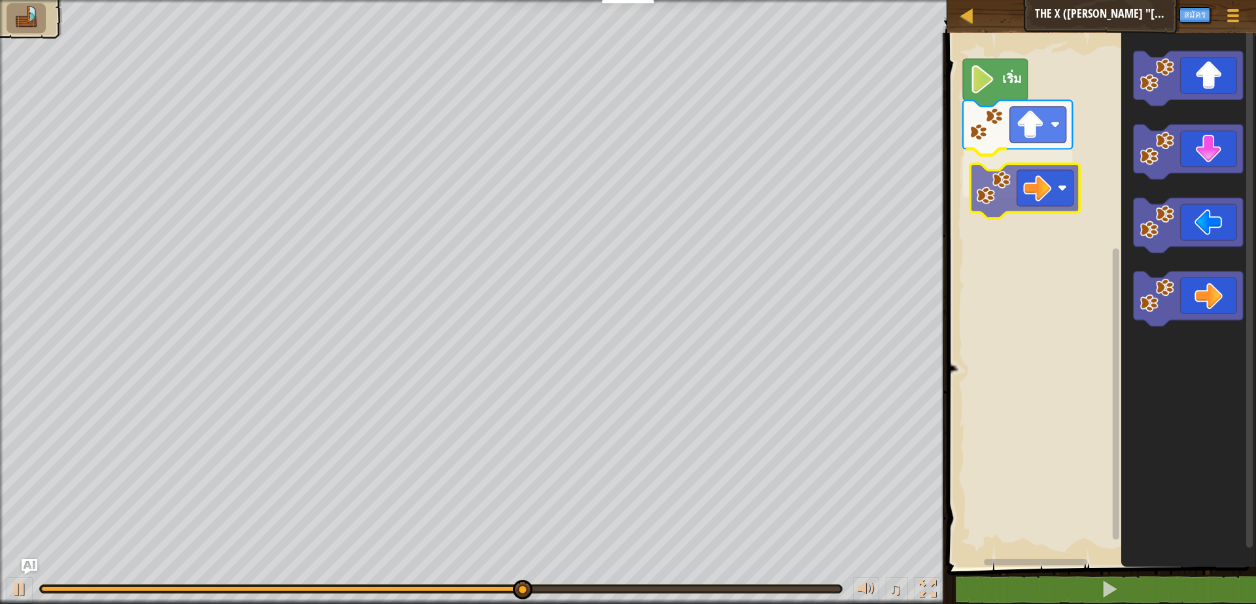
click at [1031, 196] on div "เริ่ม" at bounding box center [1099, 296] width 313 height 541
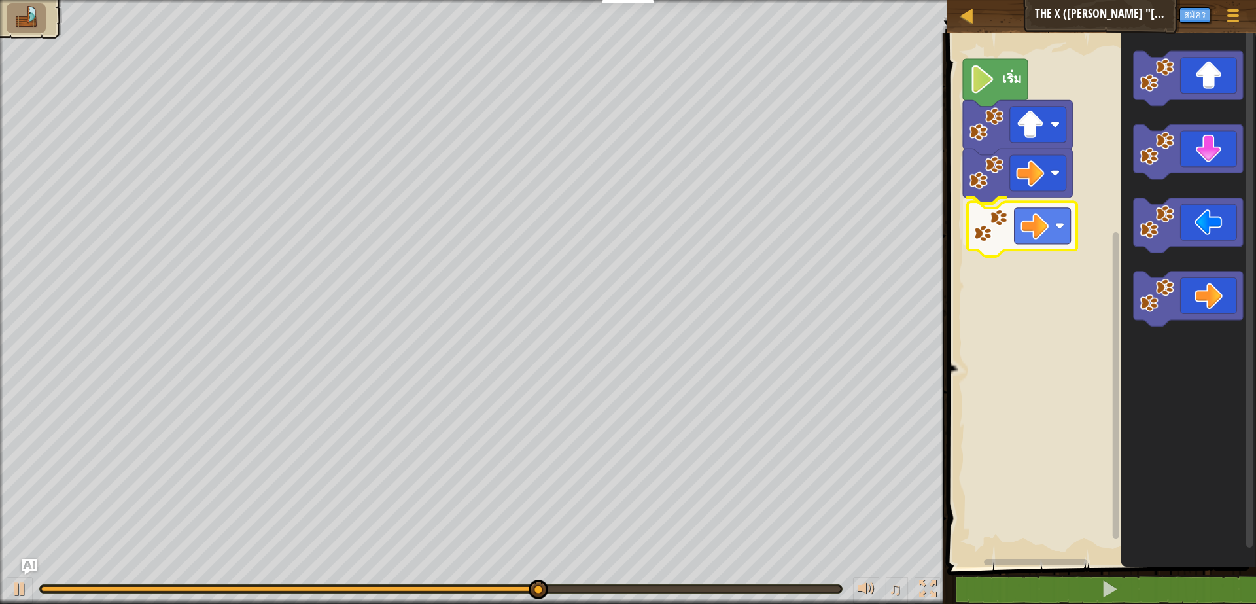
click at [1008, 220] on div "เริ่ม" at bounding box center [1099, 296] width 313 height 541
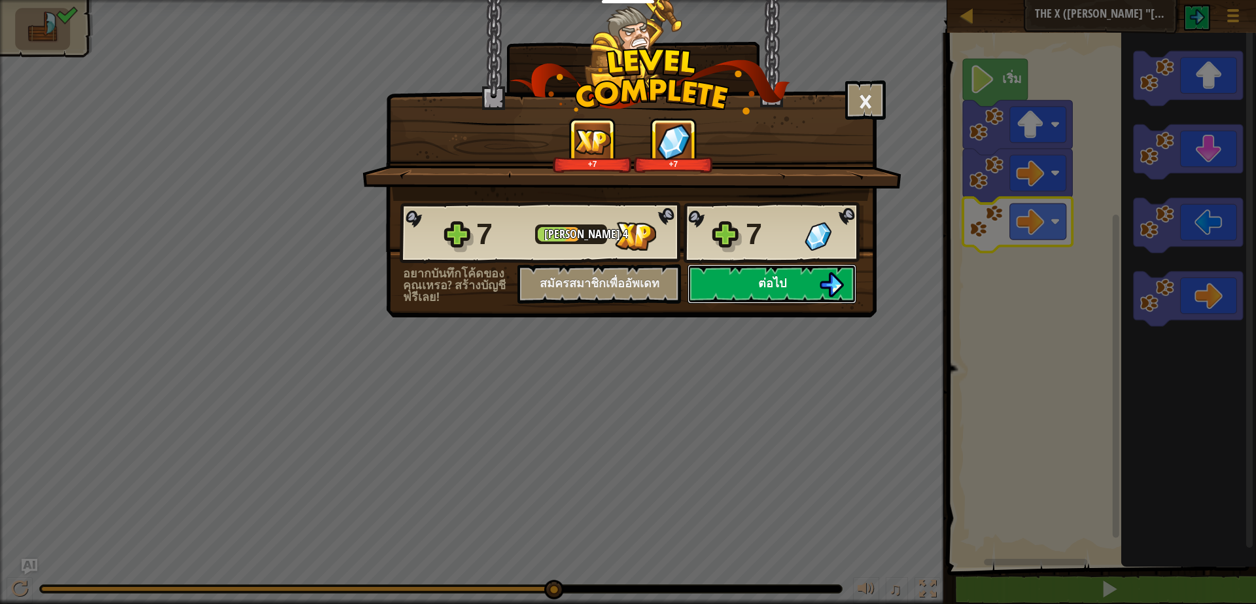
click at [789, 288] on button "ต่อไป" at bounding box center [772, 283] width 169 height 39
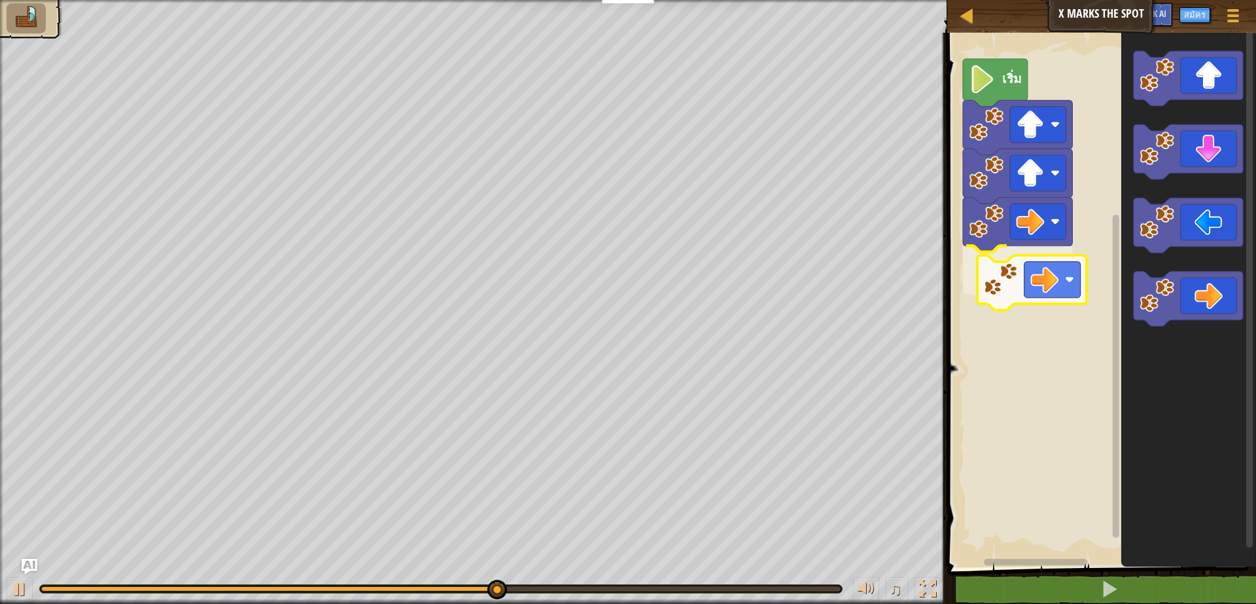
click at [1032, 295] on div "เริ่ม" at bounding box center [1099, 296] width 313 height 541
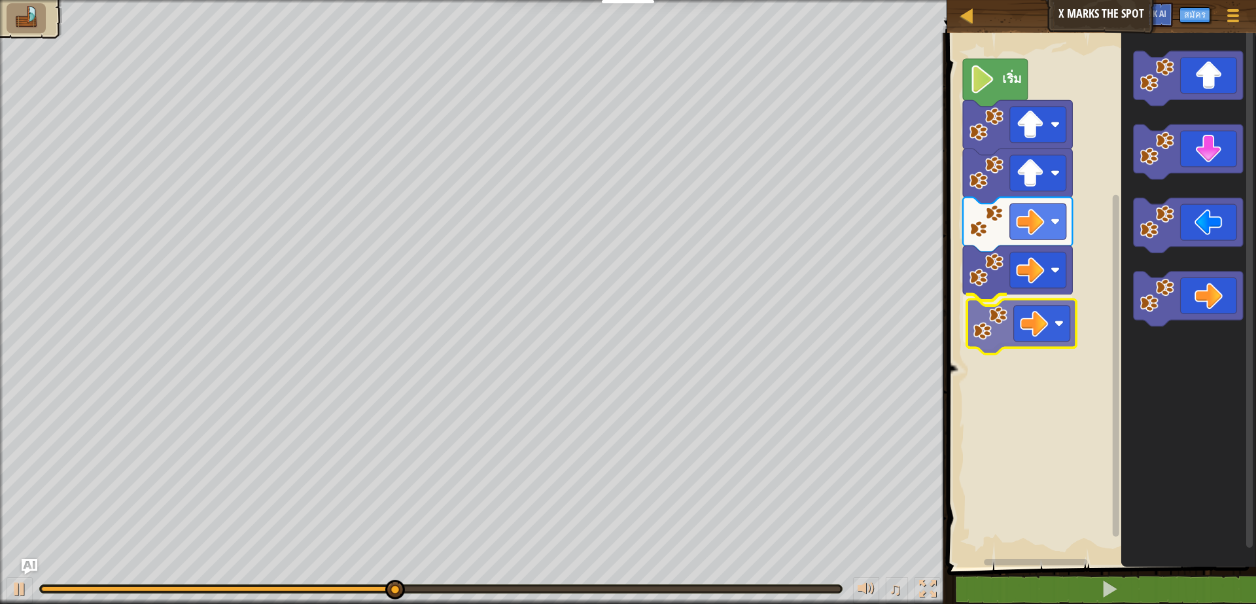
click at [1029, 333] on div "เริ่ม" at bounding box center [1099, 296] width 313 height 541
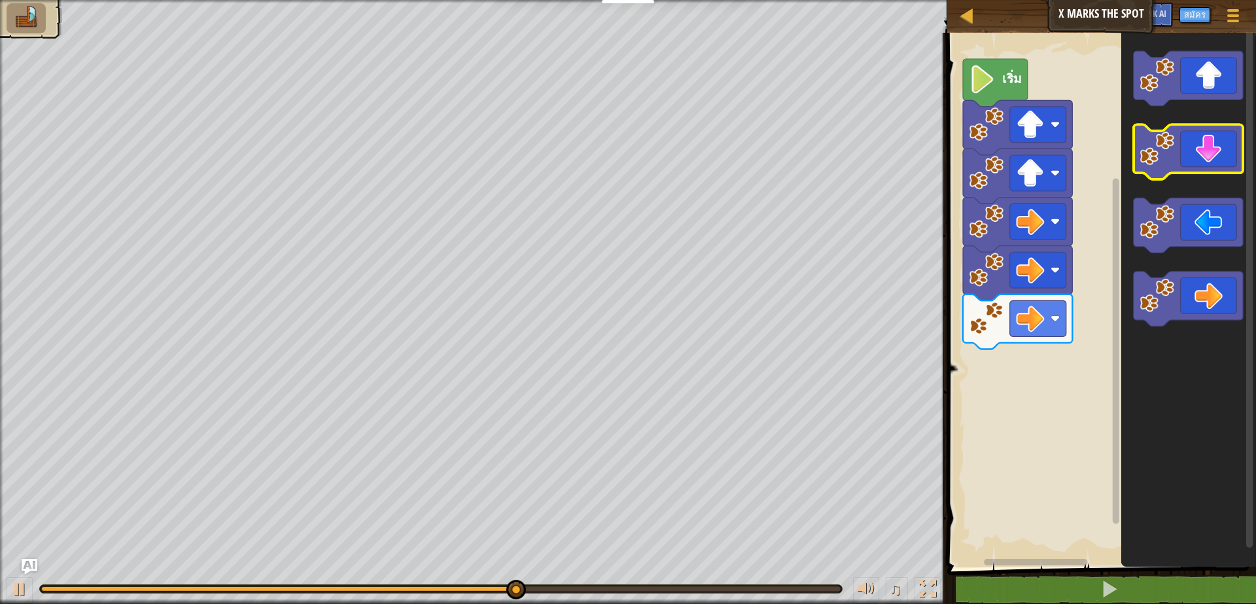
click at [1172, 169] on icon "พื้นที่ทำงาน Blockly" at bounding box center [1188, 152] width 109 height 55
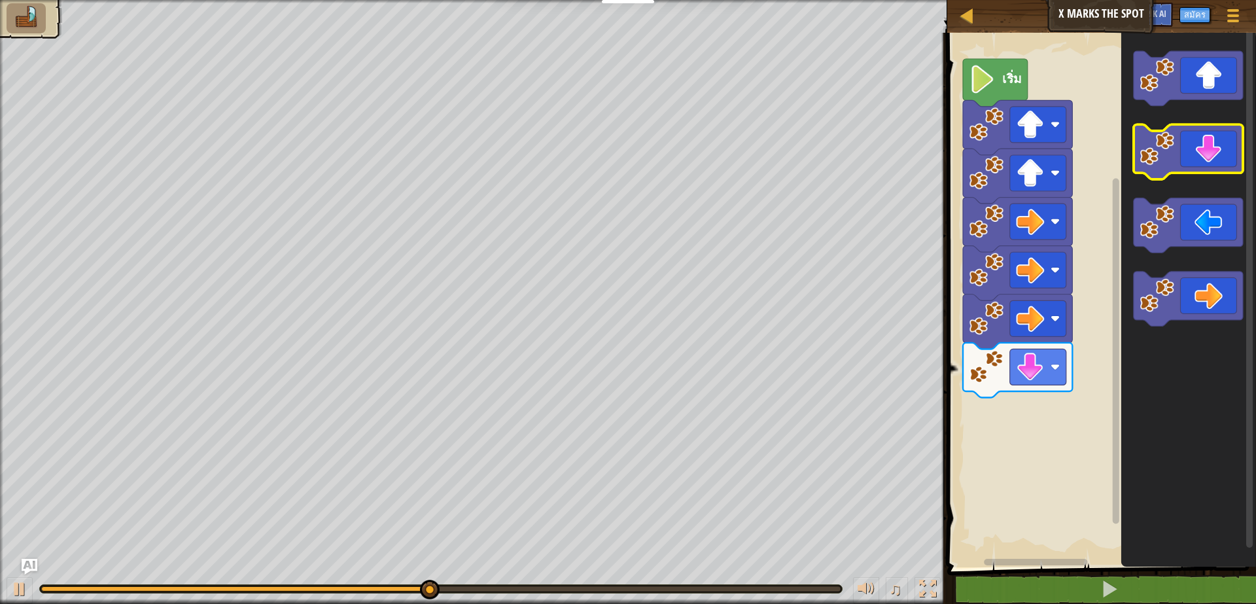
click at [1172, 169] on icon "พื้นที่ทำงาน Blockly" at bounding box center [1188, 152] width 109 height 55
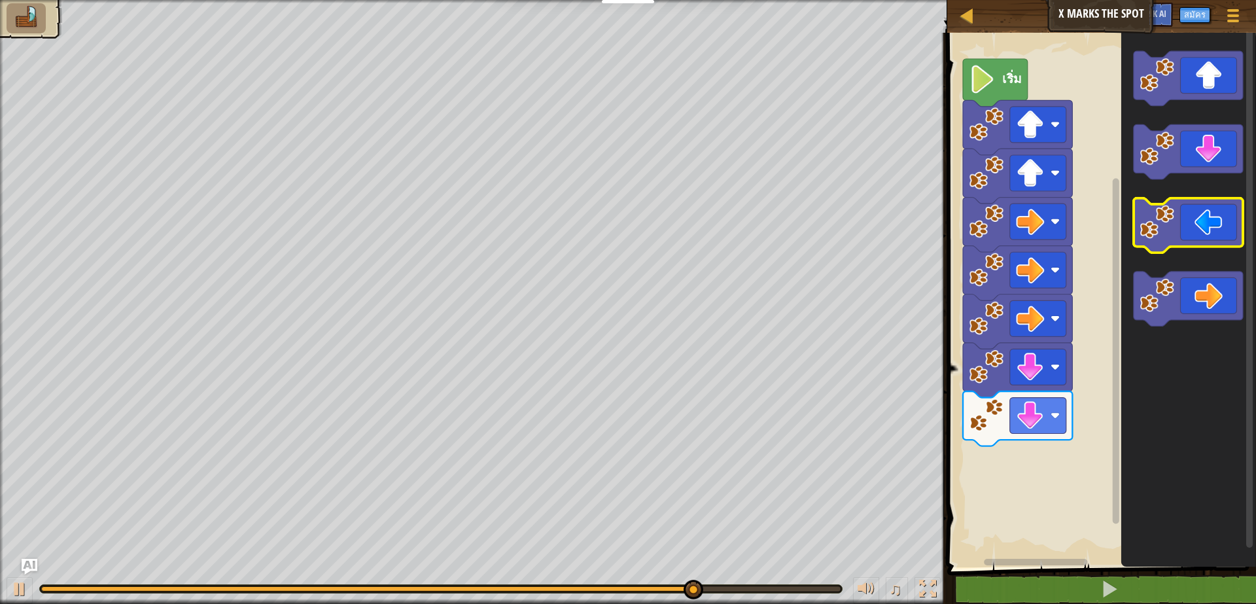
click at [1202, 228] on icon "พื้นที่ทำงาน Blockly" at bounding box center [1188, 225] width 109 height 55
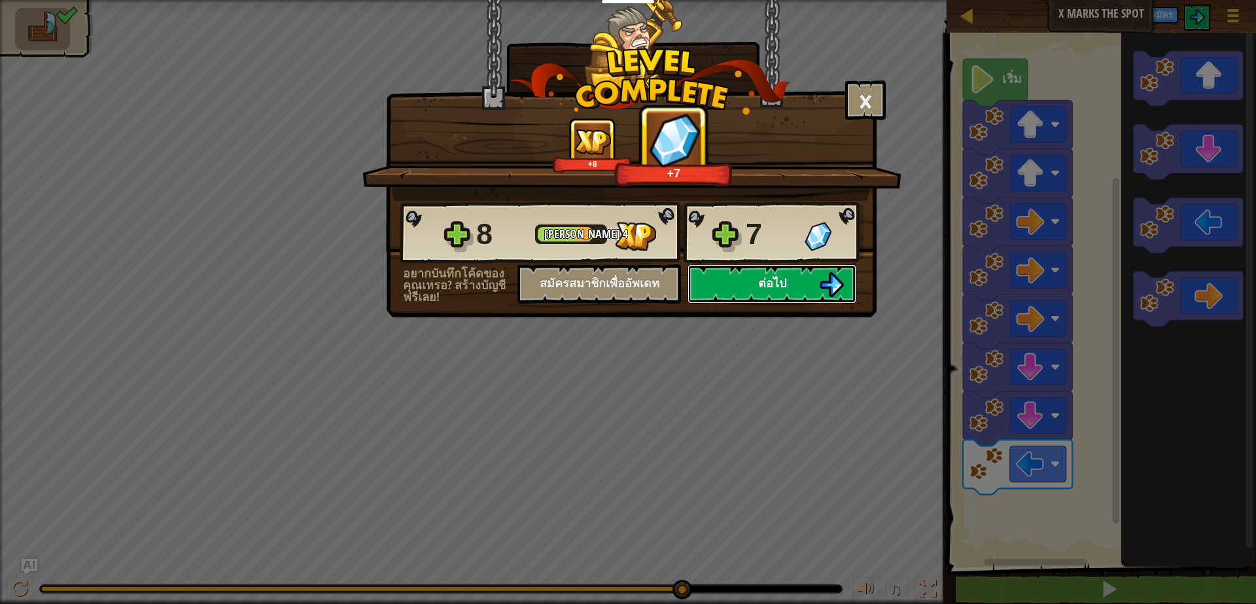
click at [793, 282] on button "ต่อไป" at bounding box center [772, 283] width 169 height 39
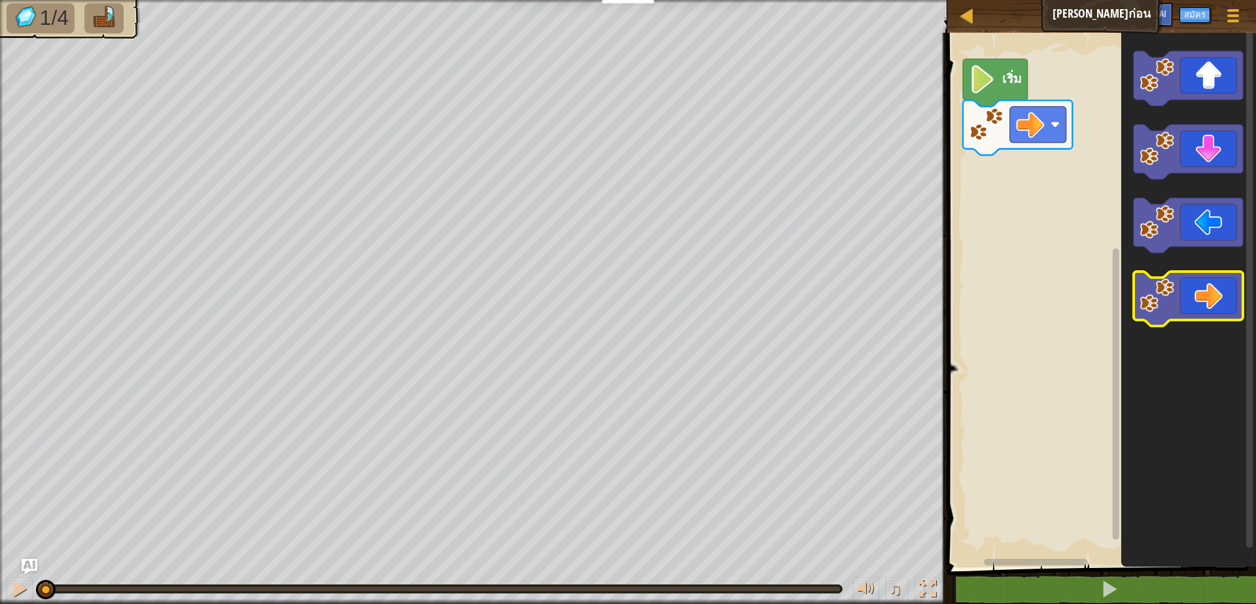
click at [1195, 304] on icon "พื้นที่ทำงาน Blockly" at bounding box center [1188, 299] width 109 height 55
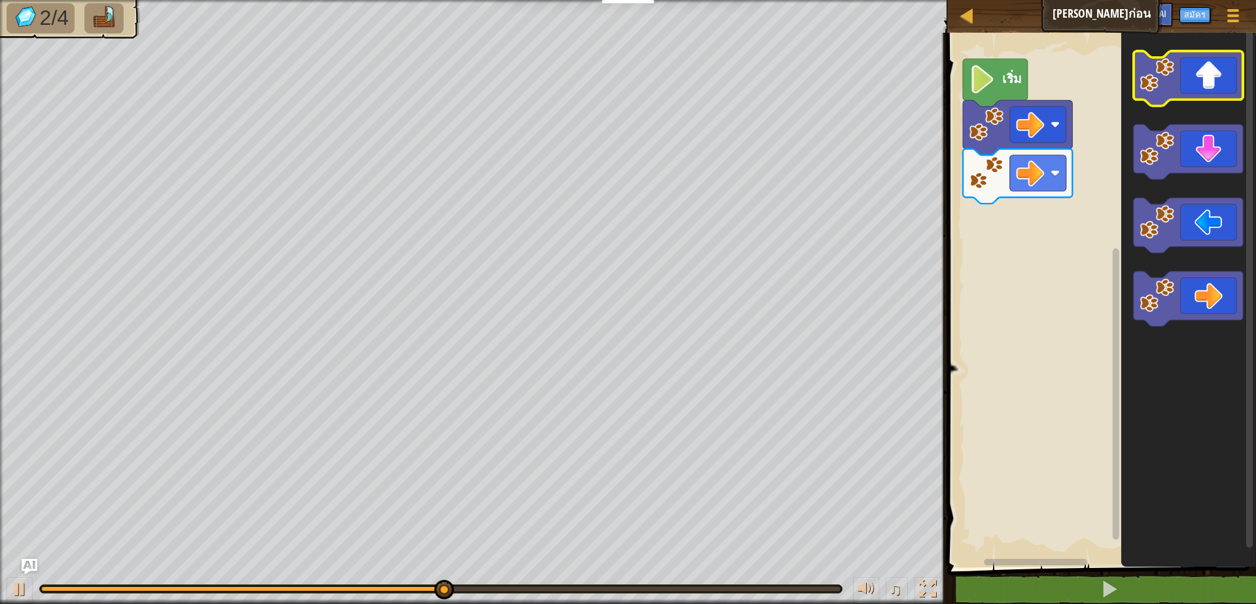
click at [1197, 87] on icon "พื้นที่ทำงาน Blockly" at bounding box center [1188, 78] width 109 height 55
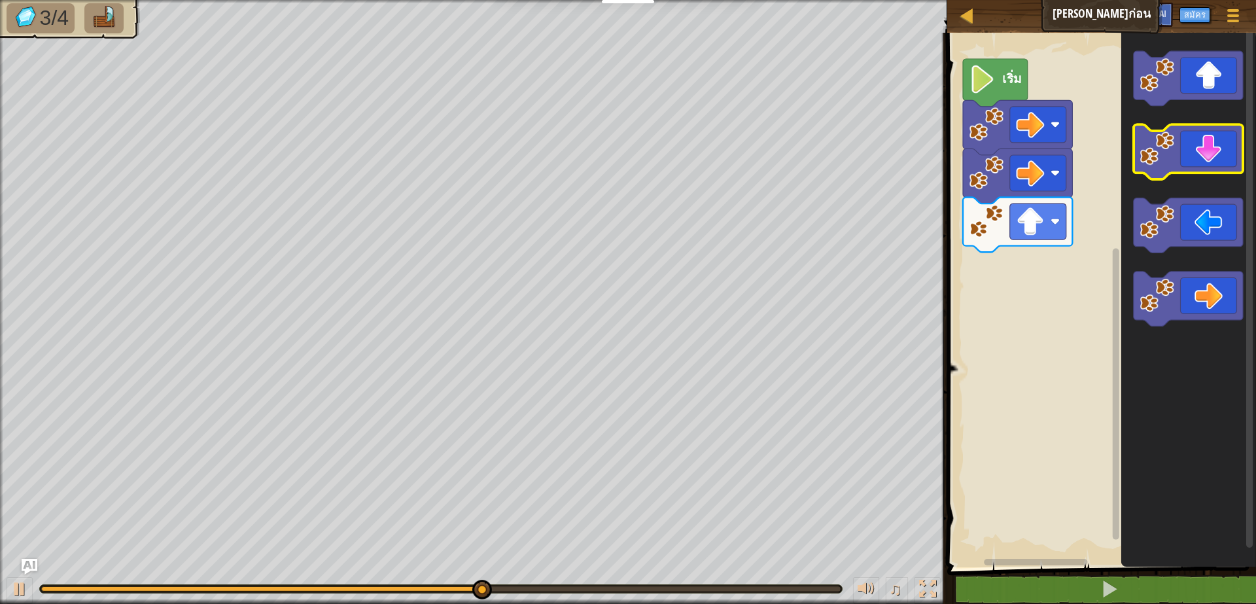
click at [1214, 171] on icon "พื้นที่ทำงาน Blockly" at bounding box center [1188, 152] width 109 height 55
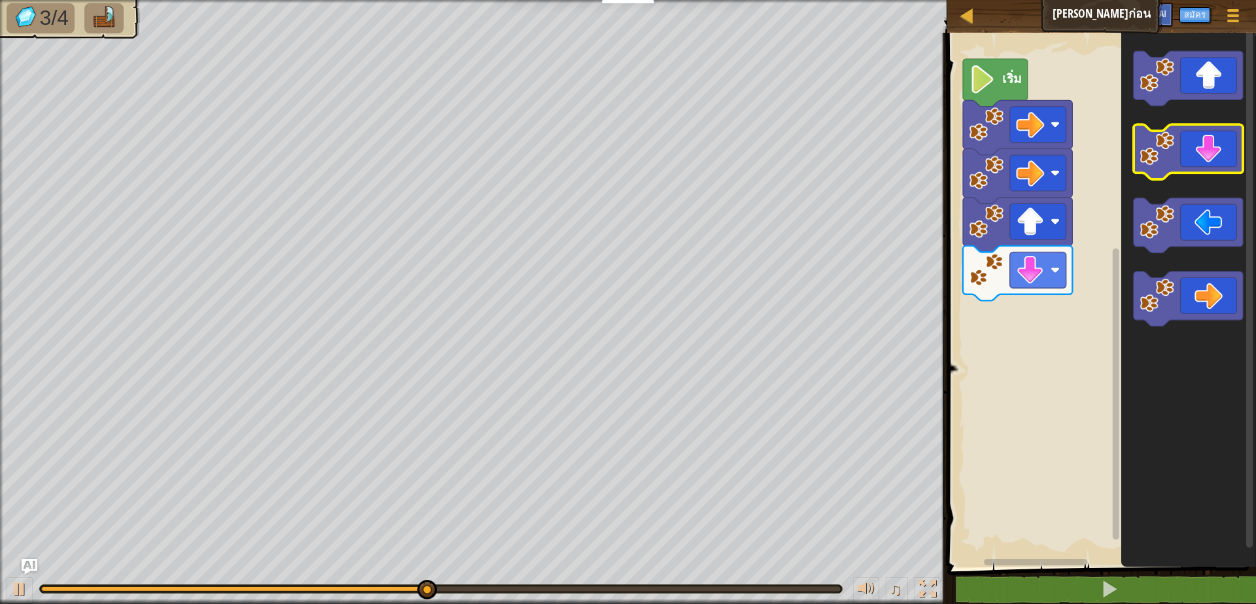
click at [1214, 171] on icon "พื้นที่ทำงาน Blockly" at bounding box center [1188, 152] width 109 height 55
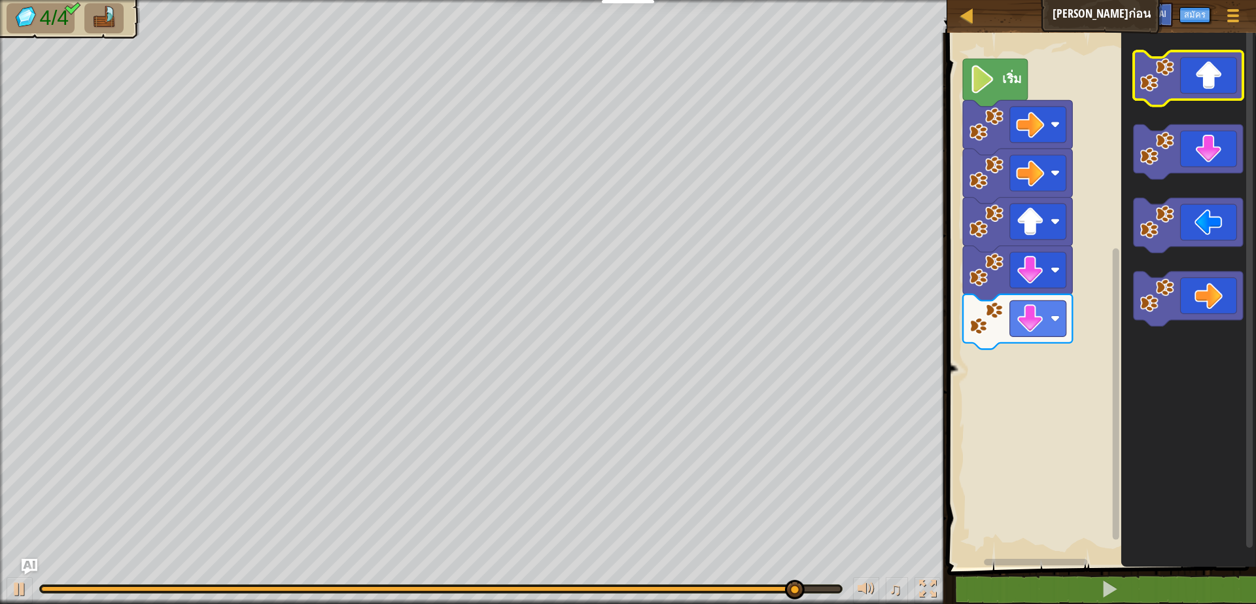
click at [1217, 89] on icon "พื้นที่ทำงาน Blockly" at bounding box center [1188, 78] width 109 height 55
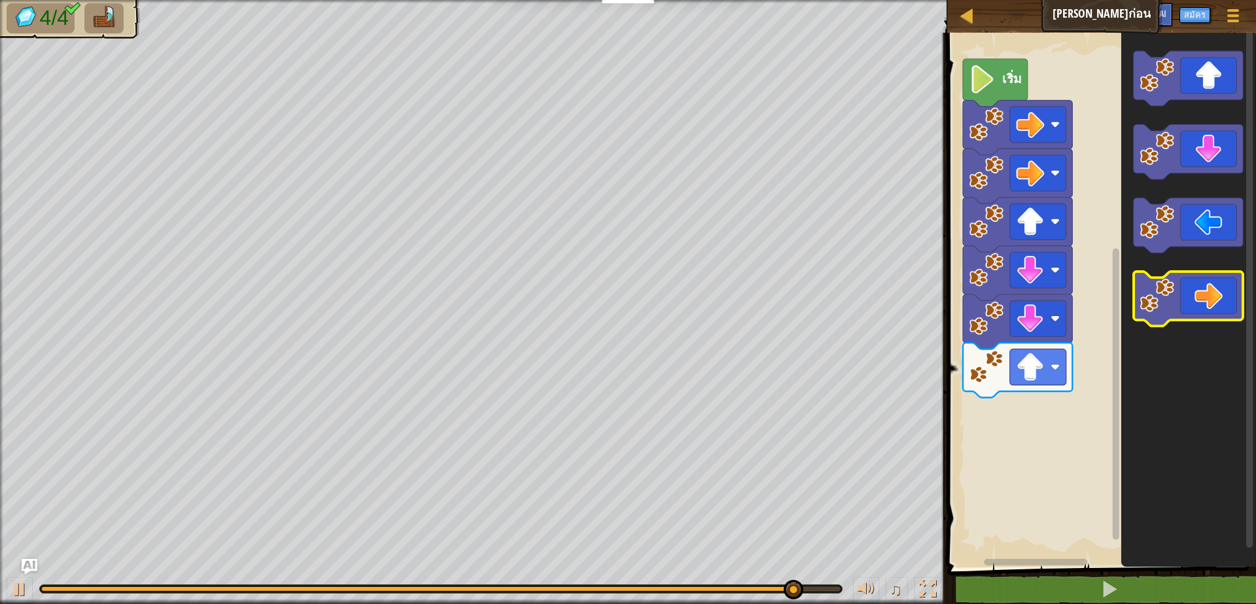
click at [1209, 306] on icon "พื้นที่ทำงาน Blockly" at bounding box center [1188, 299] width 109 height 55
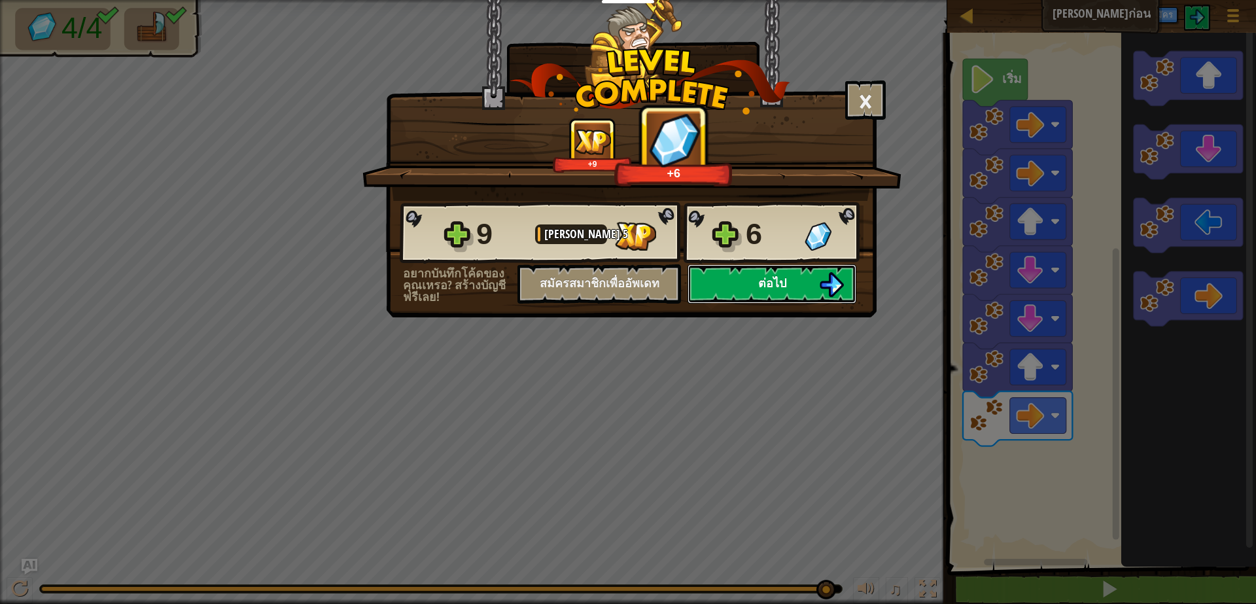
click at [828, 281] on img at bounding box center [831, 284] width 25 height 25
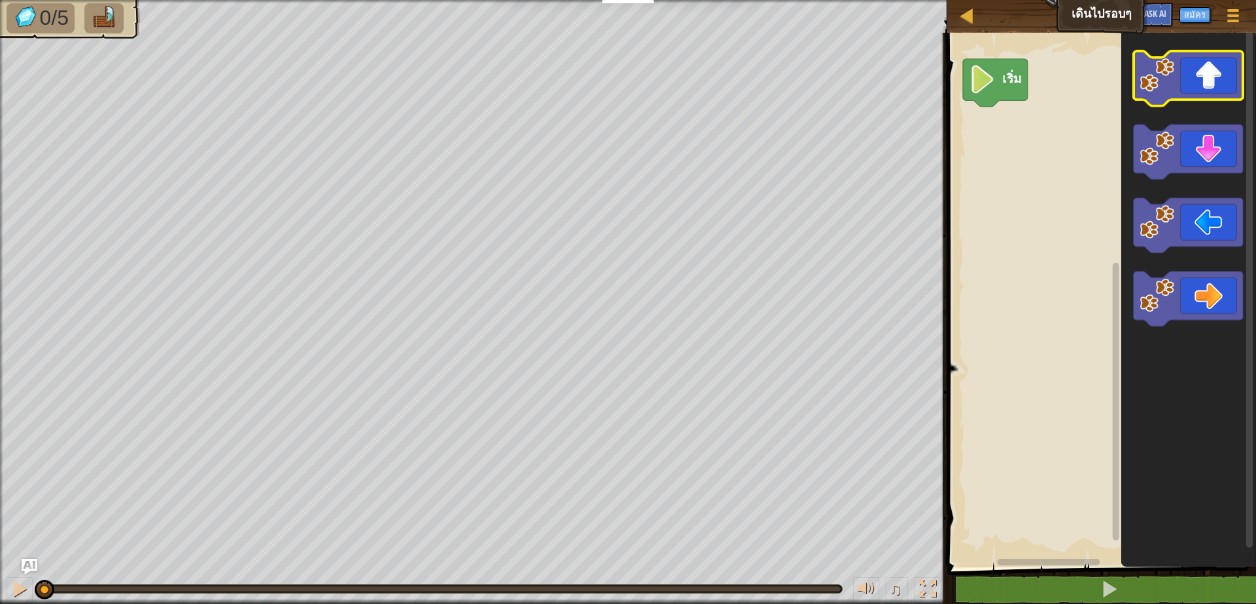
click at [1191, 87] on icon "พื้นที่ทำงาน Blockly" at bounding box center [1188, 78] width 109 height 55
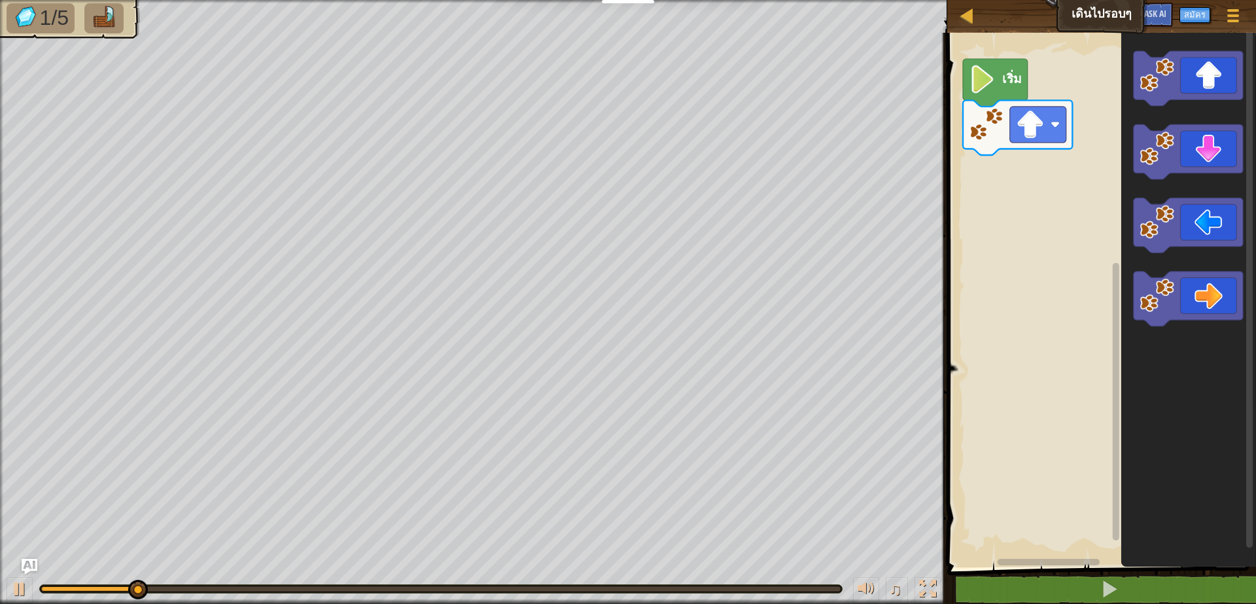
click at [1223, 69] on icon "พื้นที่ทำงาน Blockly" at bounding box center [1188, 78] width 109 height 55
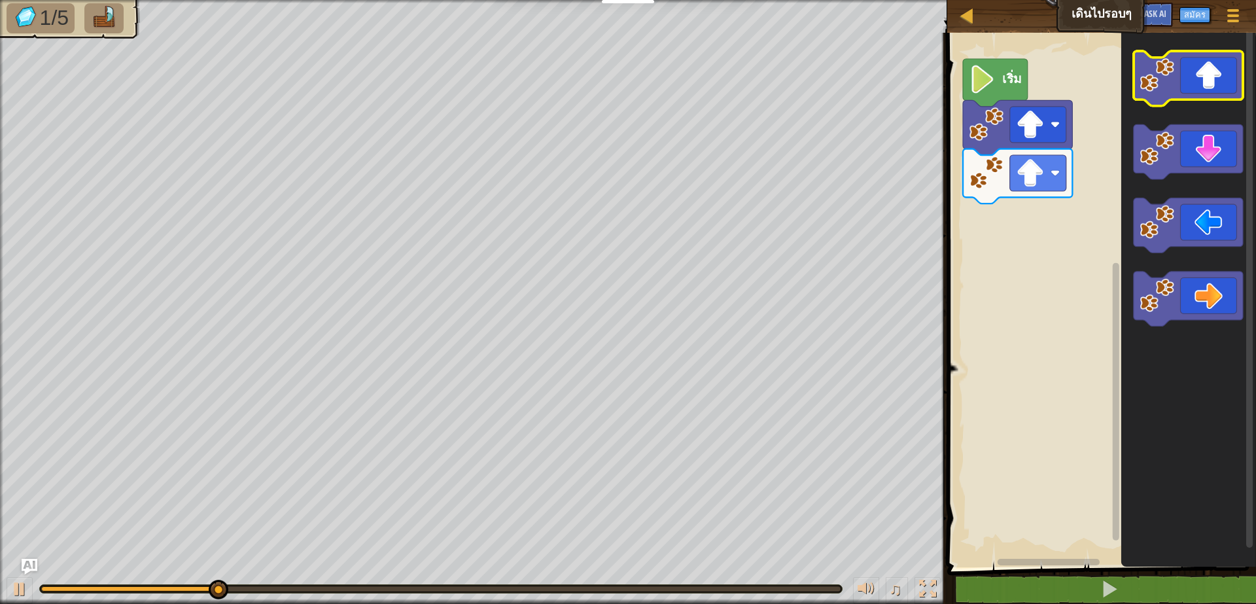
click at [1222, 73] on icon "พื้นที่ทำงาน Blockly" at bounding box center [1188, 78] width 109 height 55
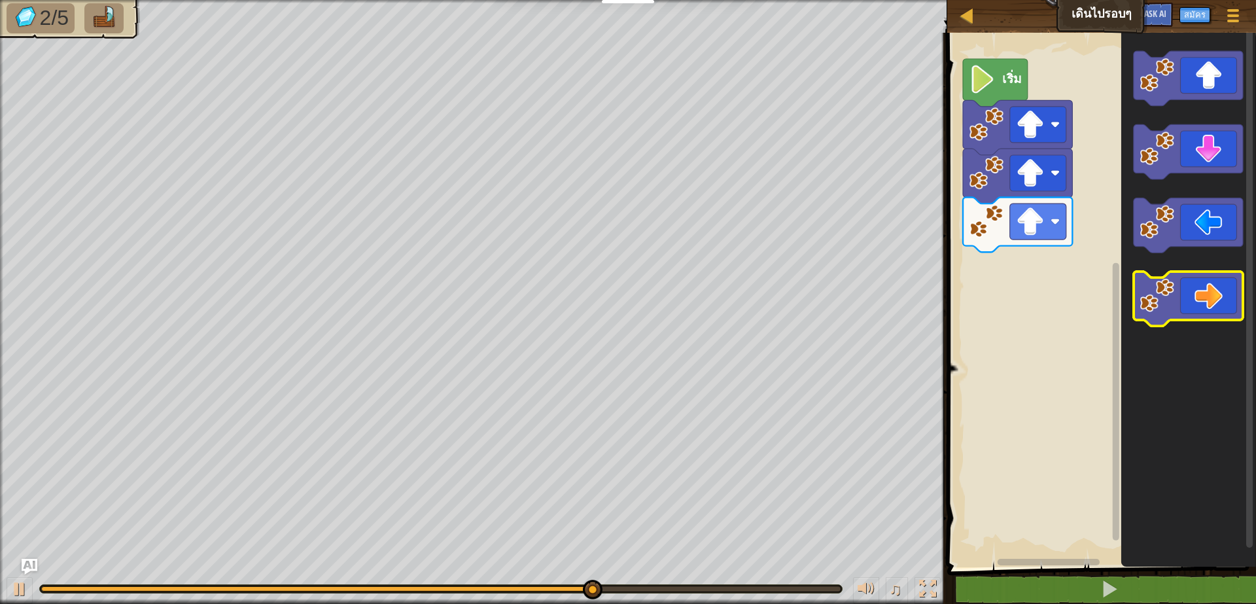
click at [1218, 304] on icon "พื้นที่ทำงาน Blockly" at bounding box center [1188, 299] width 109 height 55
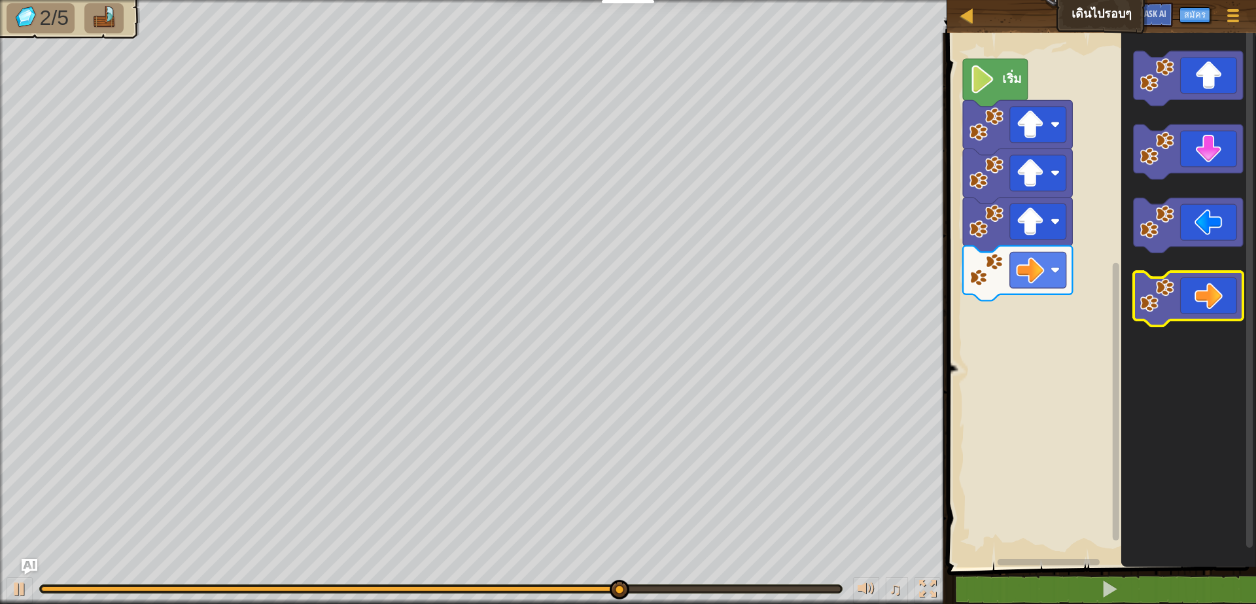
click at [1218, 304] on icon "พื้นที่ทำงาน Blockly" at bounding box center [1188, 299] width 109 height 55
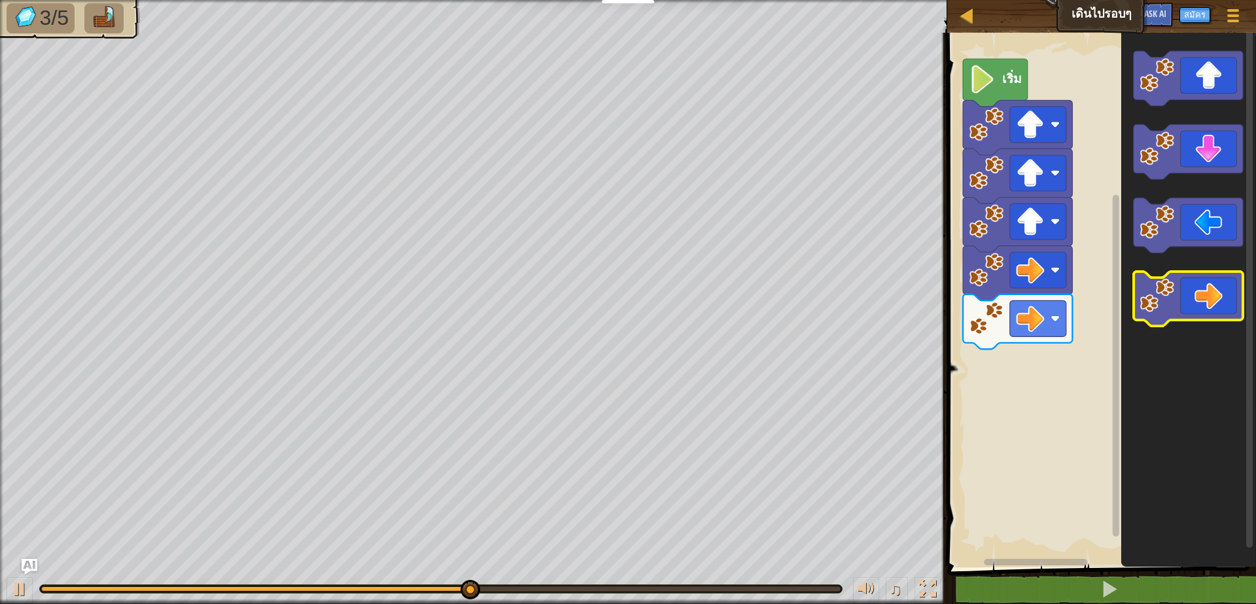
click at [1215, 301] on icon "พื้นที่ทำงาน Blockly" at bounding box center [1188, 299] width 109 height 55
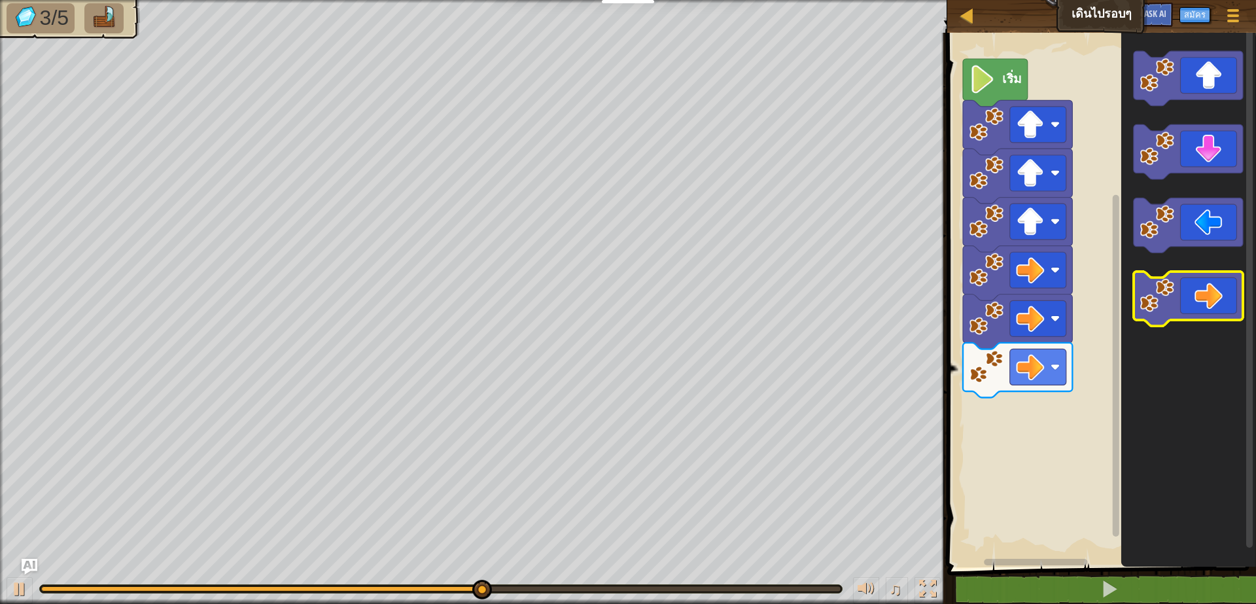
click at [1217, 302] on icon "พื้นที่ทำงาน Blockly" at bounding box center [1188, 299] width 109 height 55
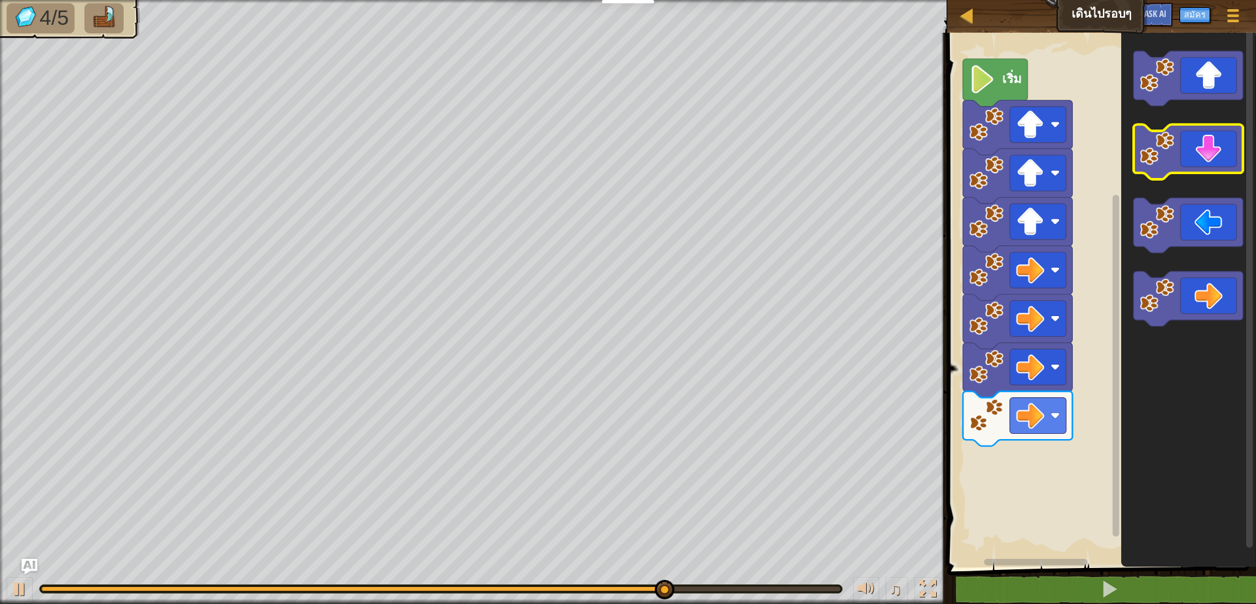
click at [1215, 150] on icon "พื้นที่ทำงาน Blockly" at bounding box center [1188, 152] width 109 height 55
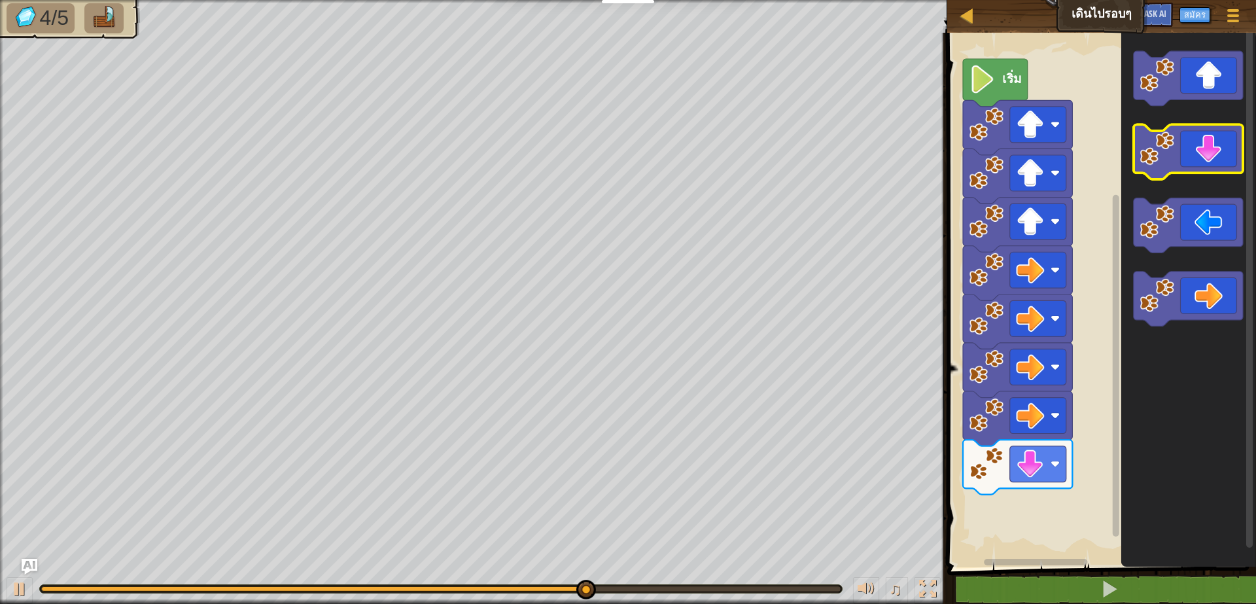
click at [1216, 150] on icon "พื้นที่ทำงาน Blockly" at bounding box center [1188, 152] width 109 height 55
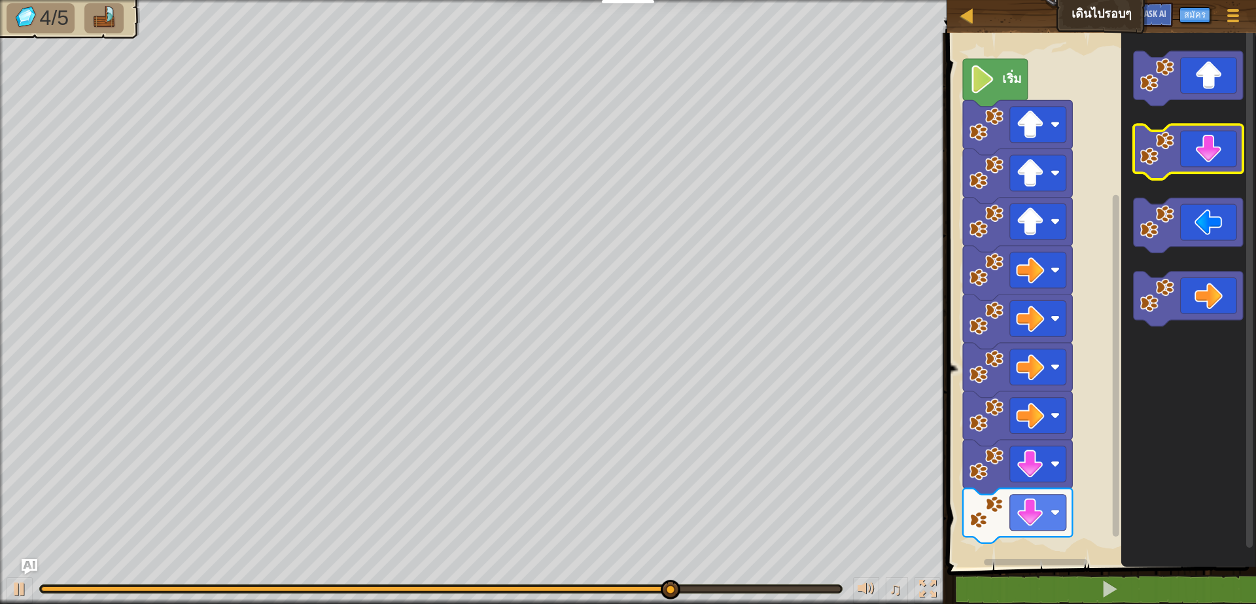
click at [1218, 151] on icon "พื้นที่ทำงาน Blockly" at bounding box center [1188, 152] width 109 height 55
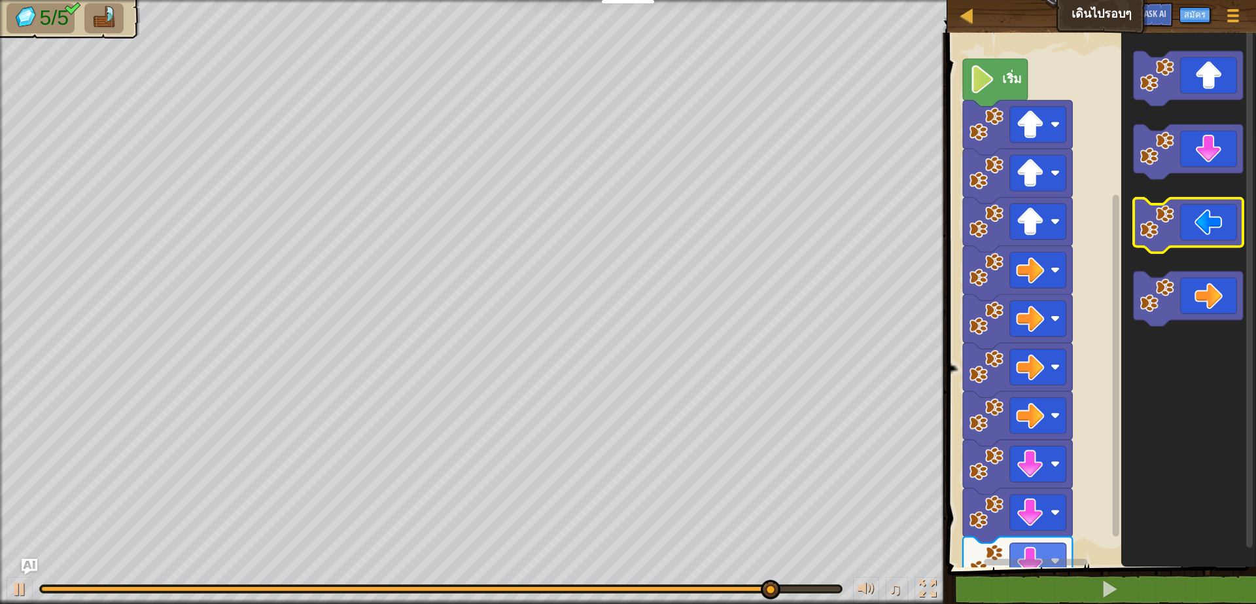
click at [1208, 236] on icon "พื้นที่ทำงาน Blockly" at bounding box center [1188, 225] width 109 height 55
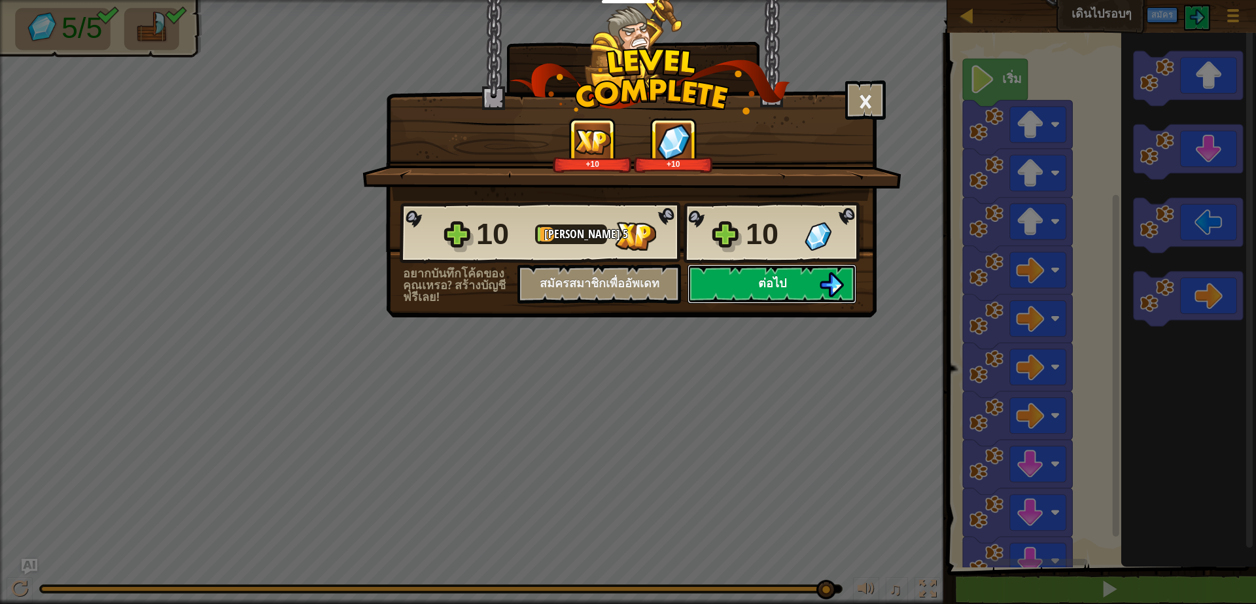
click at [781, 280] on span "ต่อไป" at bounding box center [772, 283] width 28 height 16
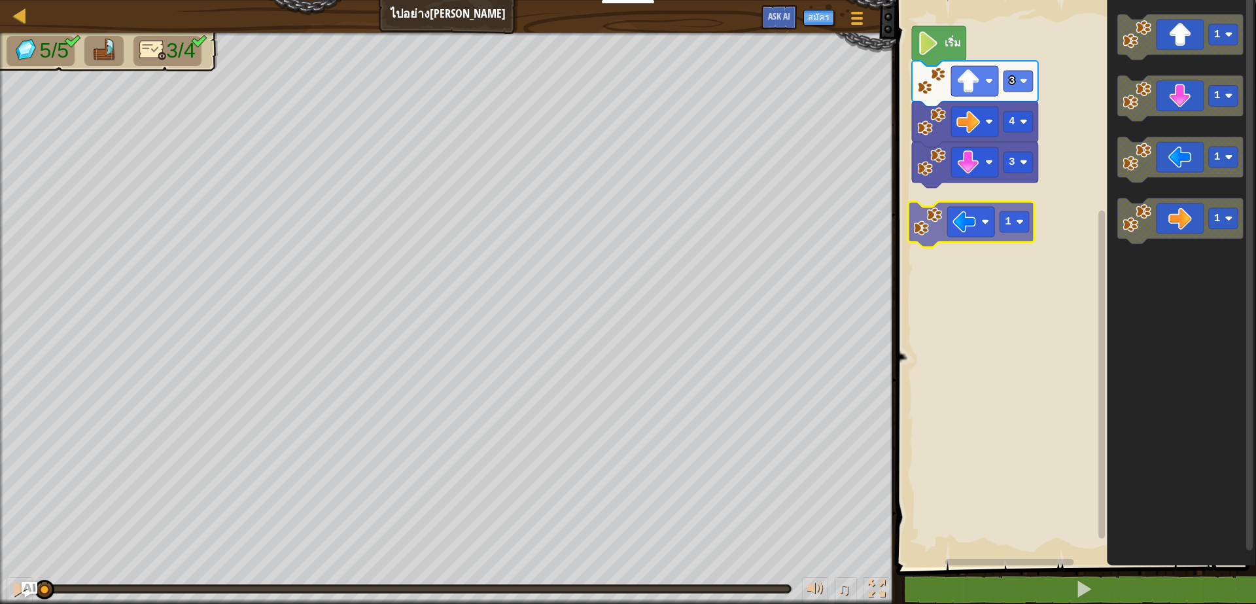
click at [968, 230] on div "3 4 3 เริ่ม 1 1 1 1 1" at bounding box center [1074, 280] width 364 height 574
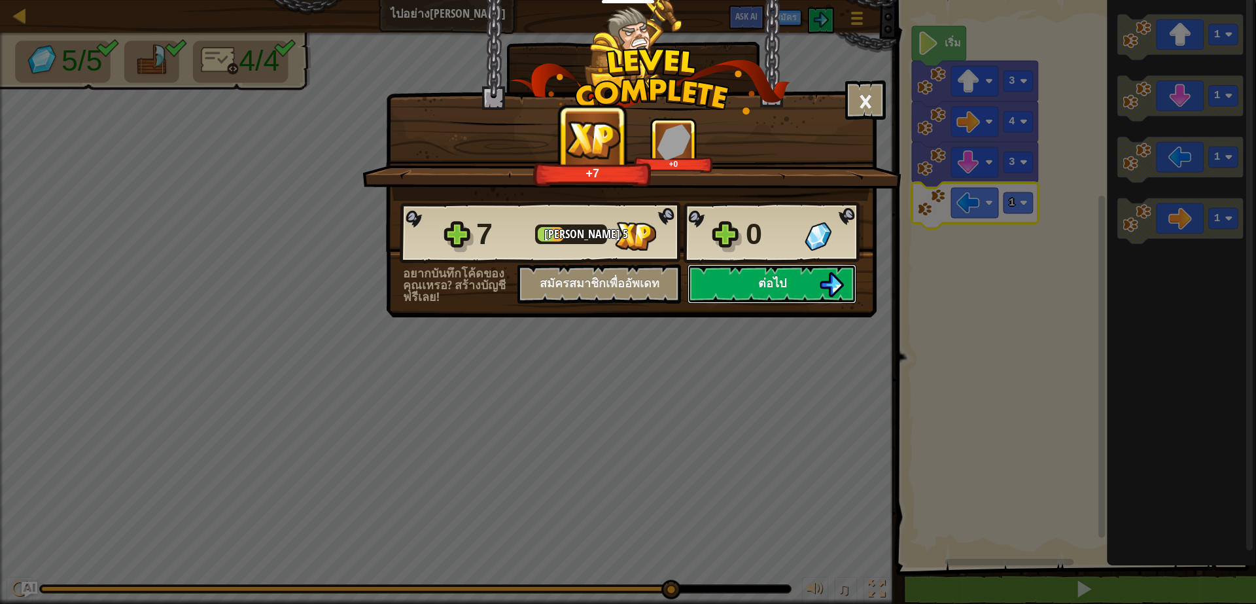
click at [761, 291] on span "ต่อไป" at bounding box center [772, 283] width 28 height 16
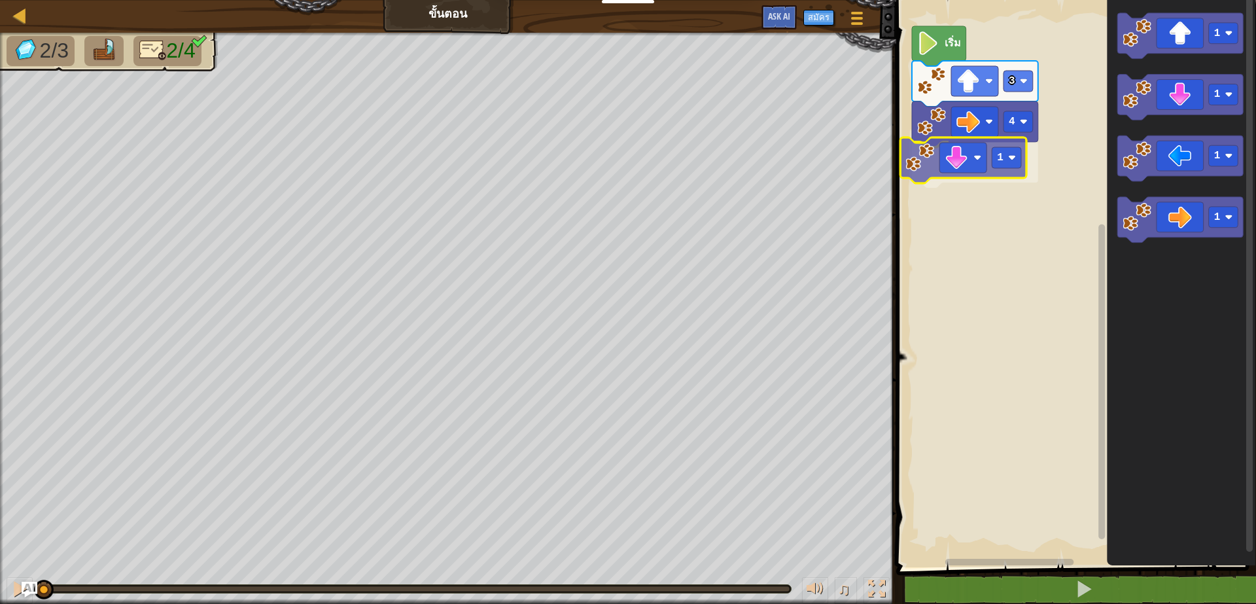
click at [921, 177] on div "4 1 3 เริ่ม 1 1 1 1 1" at bounding box center [1074, 280] width 364 height 574
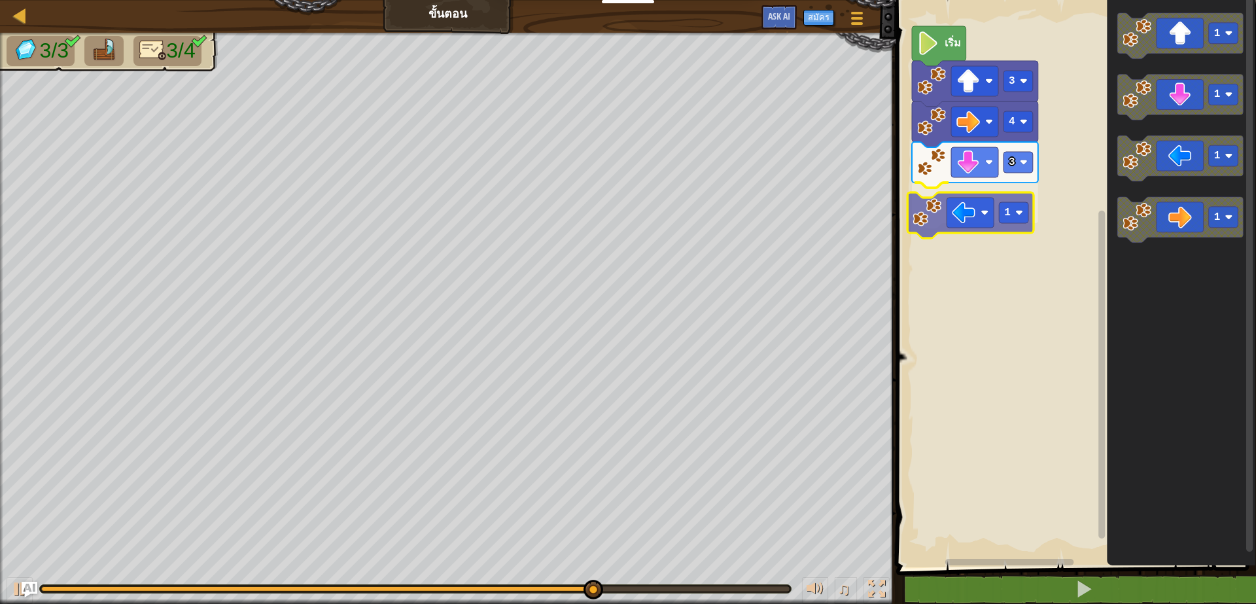
click at [968, 228] on div "เริ่ม 3 4 3 1 1 1 1 1 1" at bounding box center [1074, 280] width 364 height 574
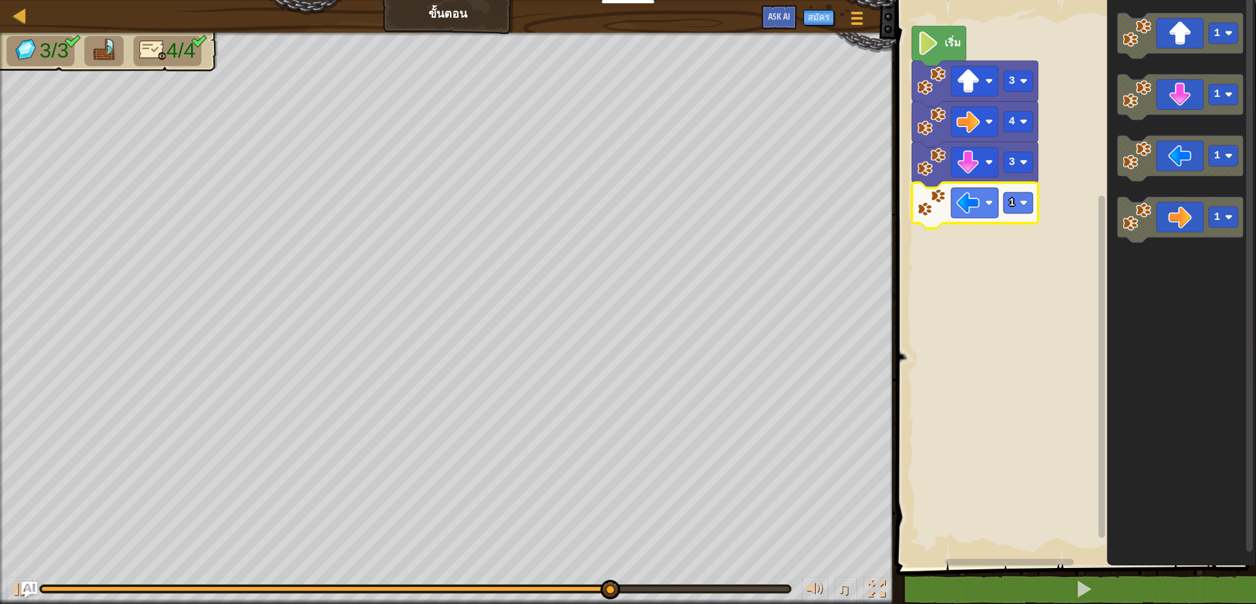
click at [1019, 215] on icon "พื้นที่ทำงาน Blockly" at bounding box center [975, 206] width 126 height 46
click at [1015, 213] on rect "พื้นที่ทำงาน Blockly" at bounding box center [1018, 202] width 29 height 21
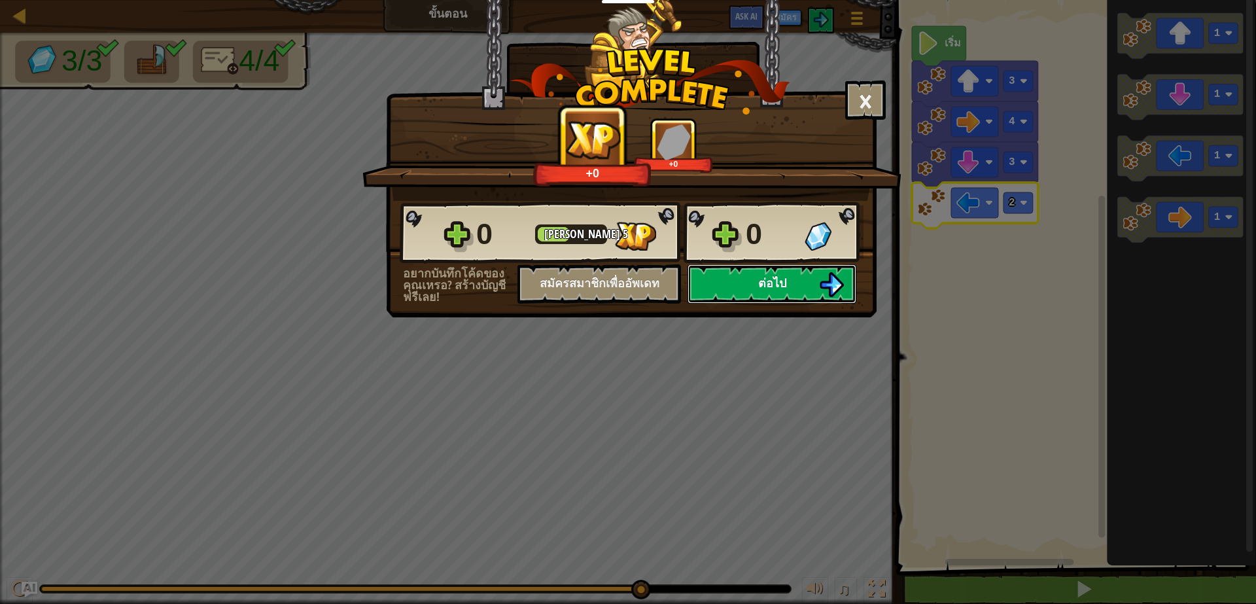
click at [826, 284] on img at bounding box center [831, 284] width 25 height 25
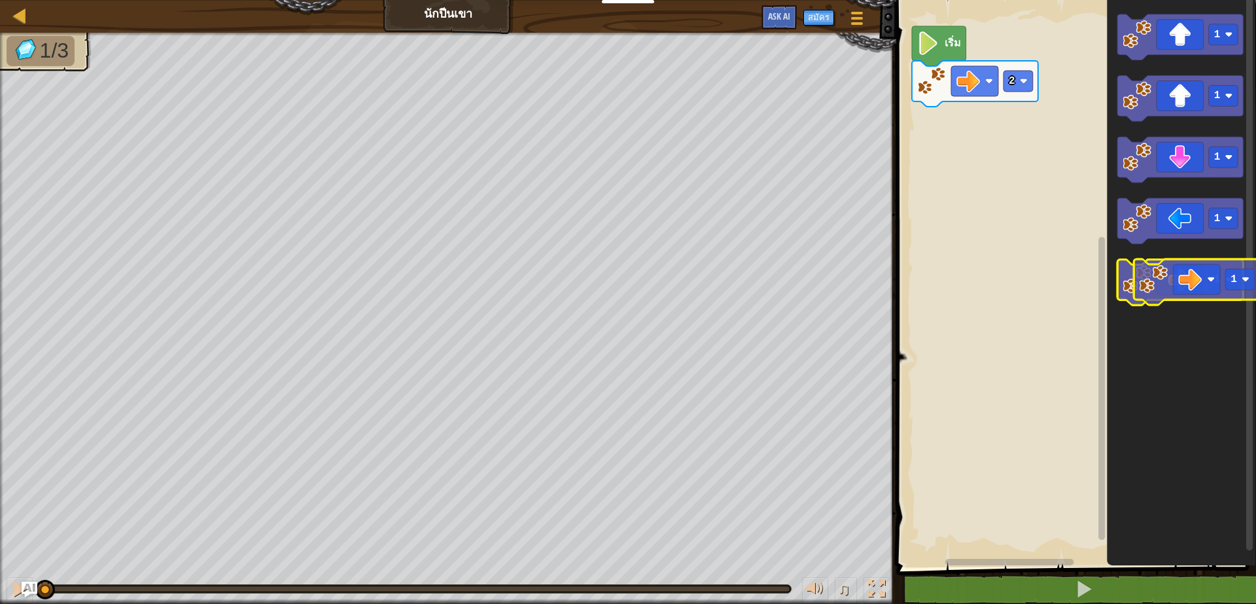
click at [1208, 292] on icon "พื้นที่ทำงาน Blockly" at bounding box center [1181, 283] width 126 height 46
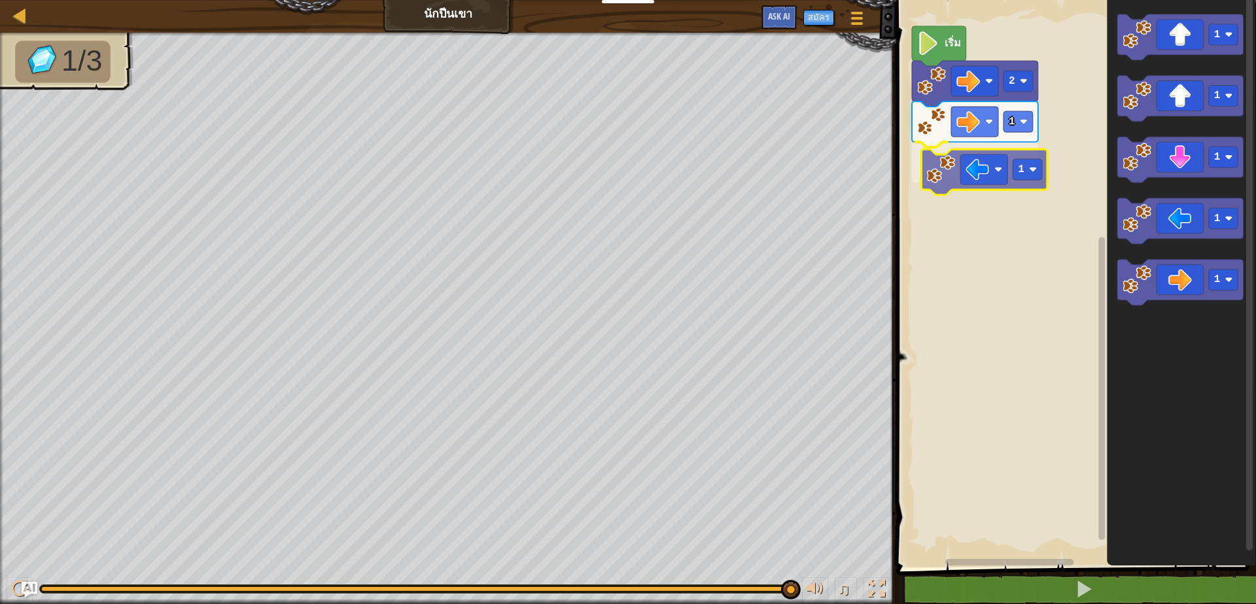
click at [976, 180] on div "2 1 1 เริ่ม 1 1 1 1 1 1" at bounding box center [1074, 280] width 364 height 574
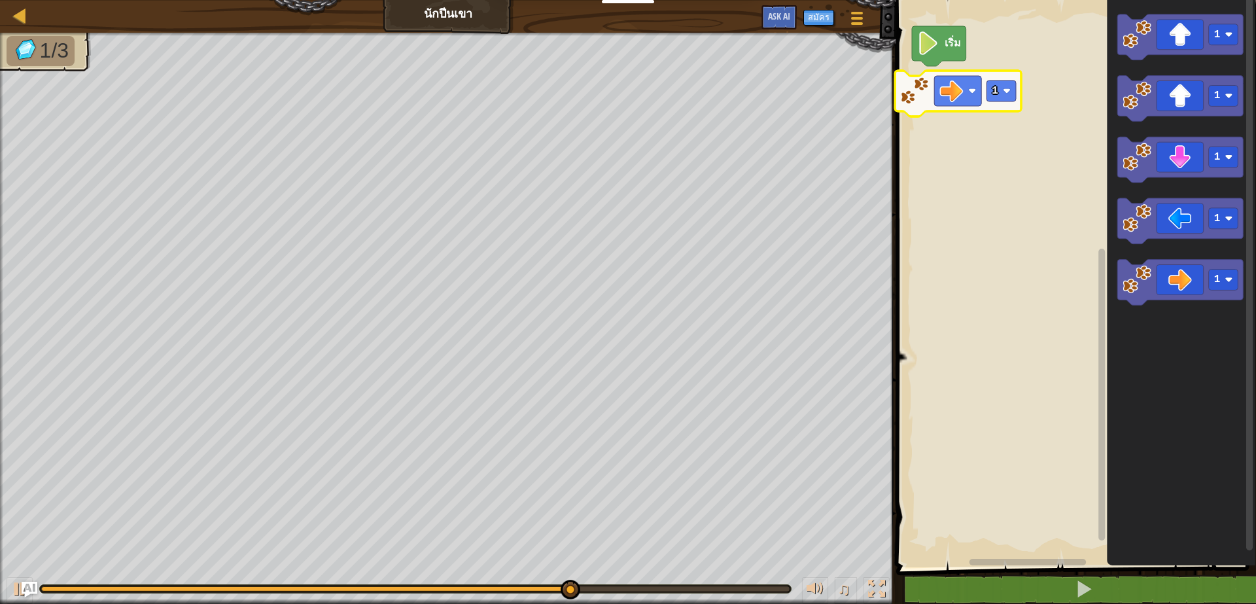
click at [961, 89] on div "เริ่ม 1 1 1 1 1 1" at bounding box center [1074, 280] width 364 height 574
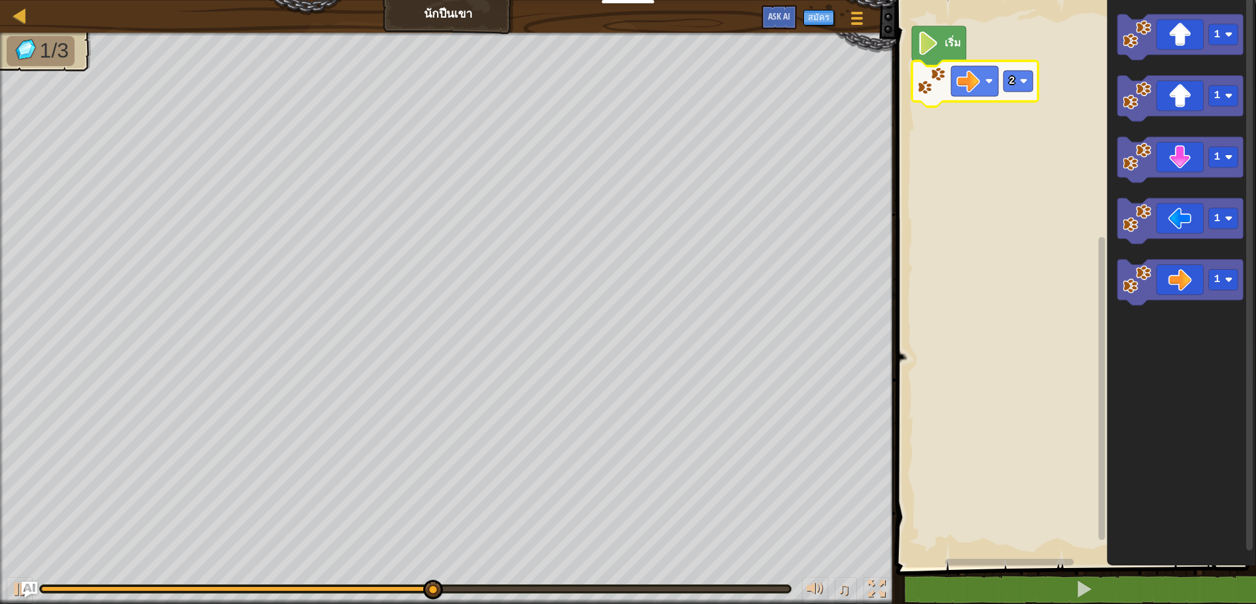
click at [1025, 94] on icon "พื้นที่ทำงาน Blockly" at bounding box center [975, 84] width 126 height 46
click at [1025, 86] on rect "พื้นที่ทำงาน Blockly" at bounding box center [1018, 81] width 29 height 21
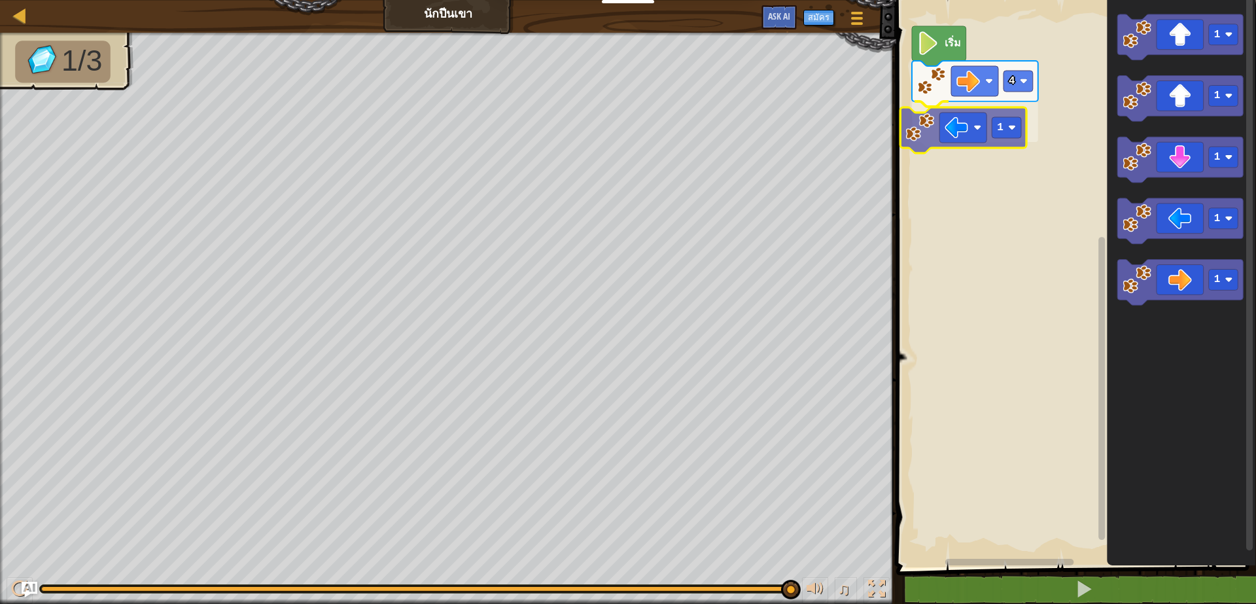
click at [953, 143] on div "เริ่ม 4 1 1 1 1 1 1 1" at bounding box center [1074, 280] width 364 height 574
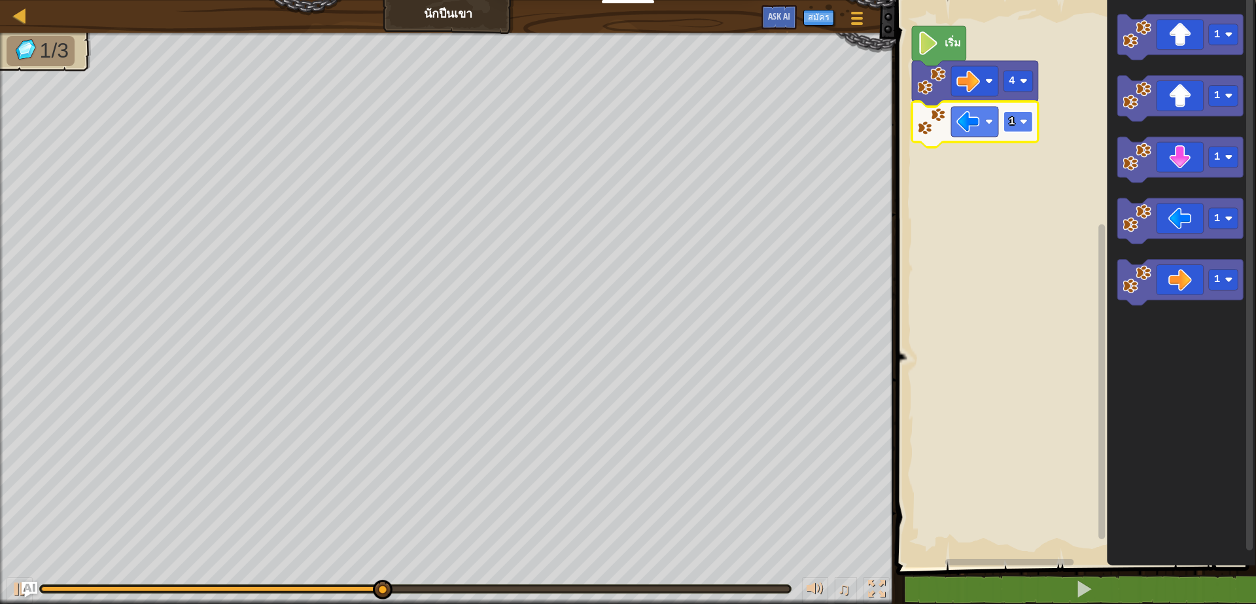
click at [1019, 122] on rect "พื้นที่ทำงาน Blockly" at bounding box center [1018, 121] width 29 height 21
